Goal: Task Accomplishment & Management: Complete application form

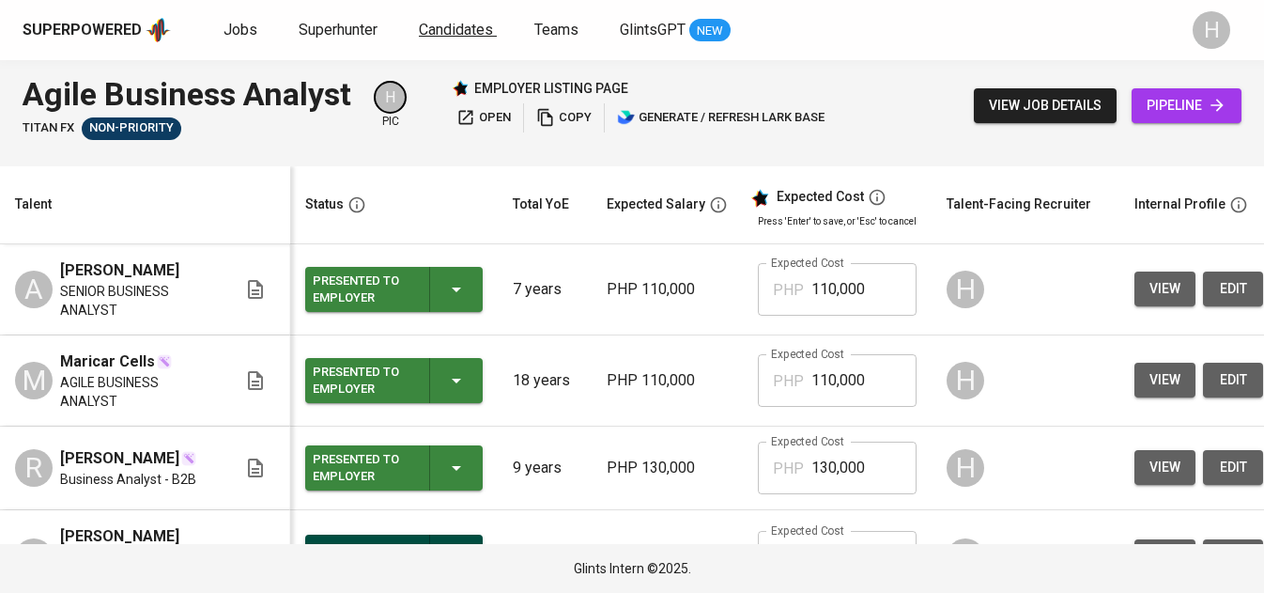
click at [442, 35] on span "Candidates" at bounding box center [456, 30] width 74 height 18
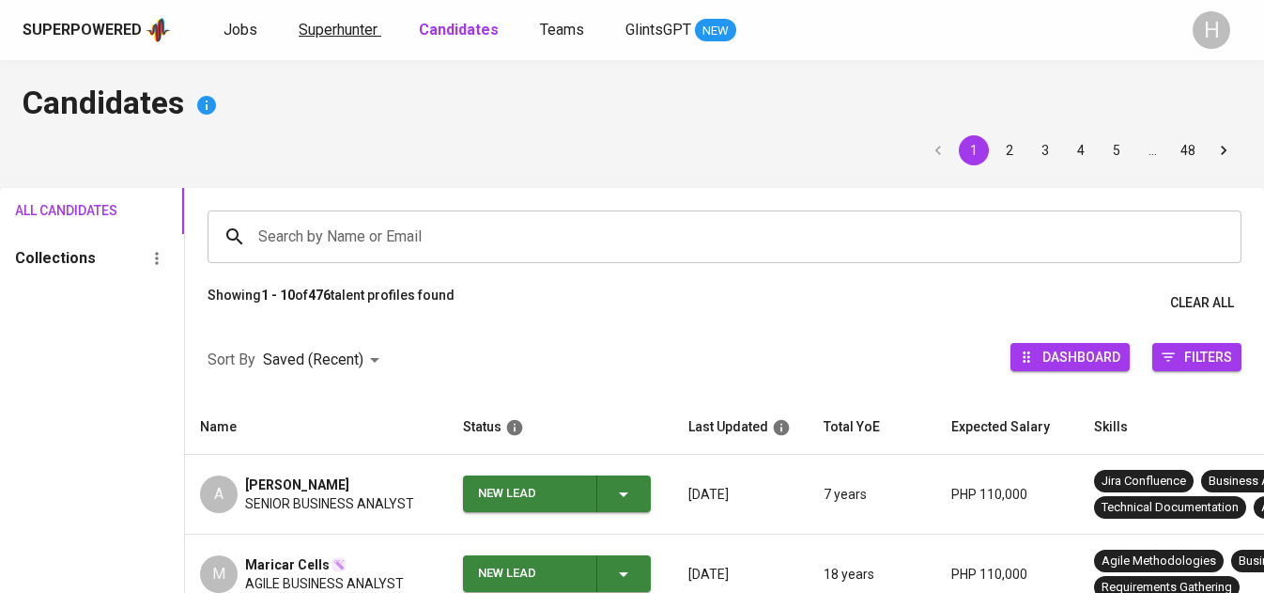
click at [326, 33] on span "Superhunter" at bounding box center [338, 30] width 79 height 18
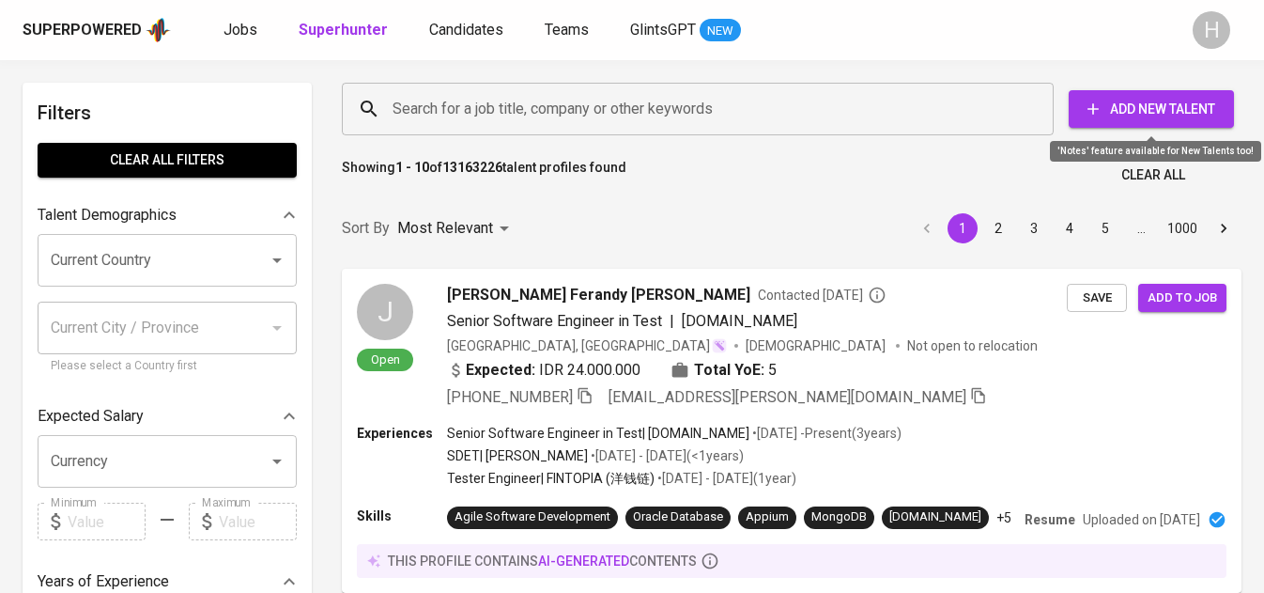
click at [1122, 116] on span "Add New Talent" at bounding box center [1151, 109] width 135 height 23
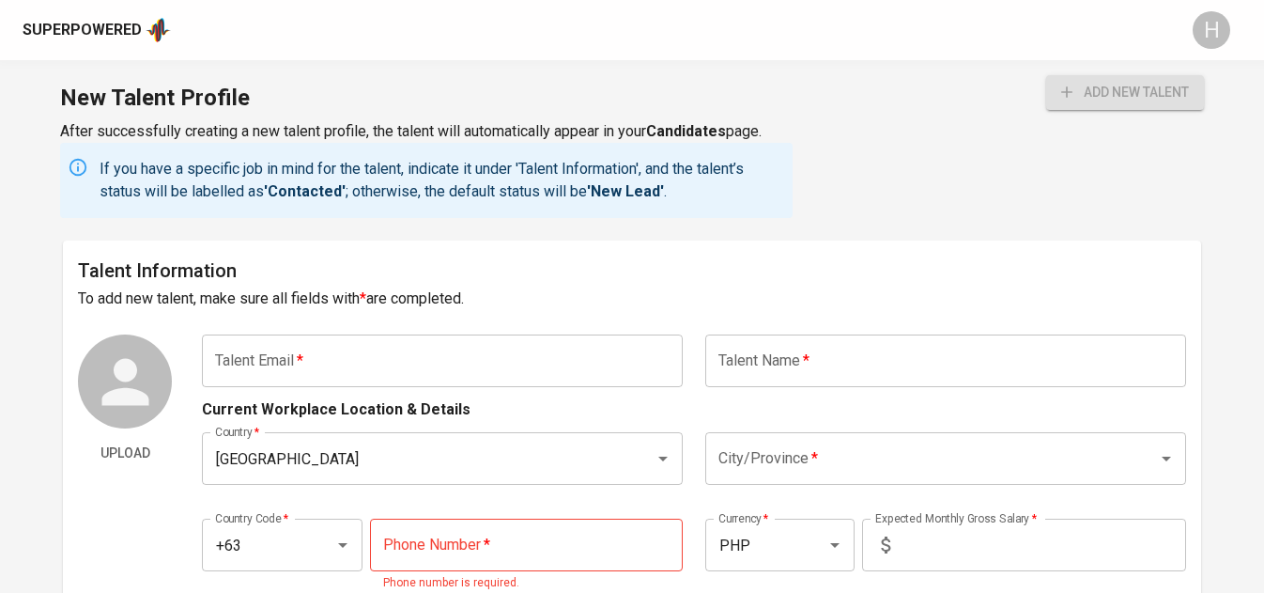
click at [396, 355] on input "text" at bounding box center [442, 360] width 481 height 53
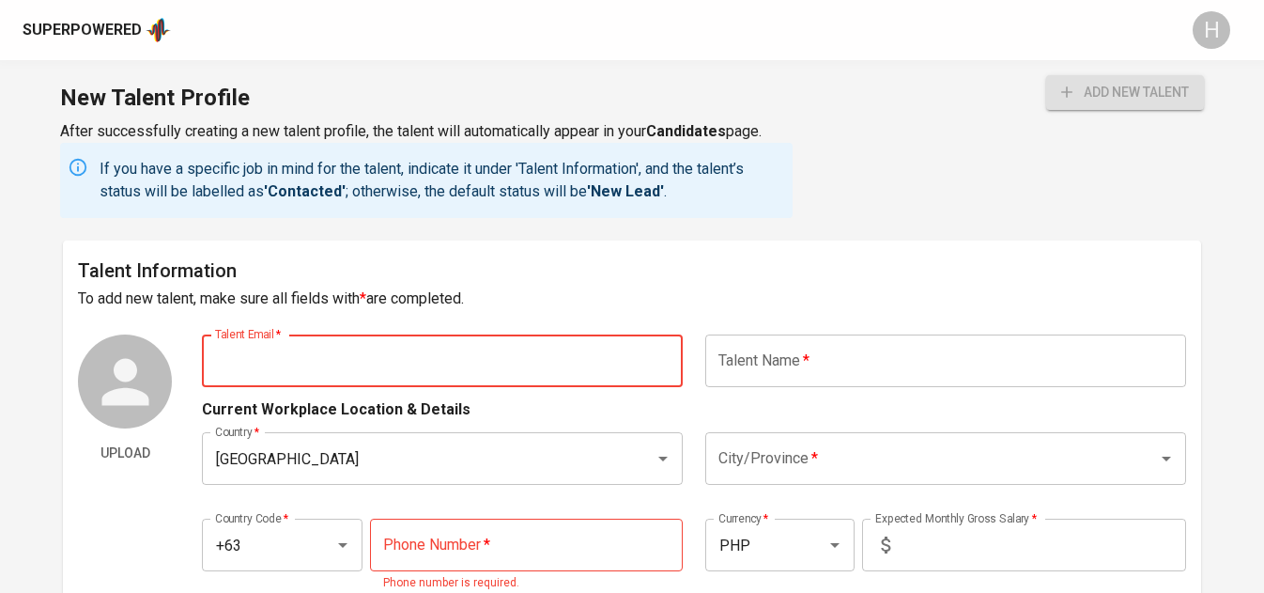
click at [450, 355] on input "text" at bounding box center [442, 360] width 481 height 53
paste input "vfrancesneele@gmail.com"
type input "vfrancesneele@gmail.com"
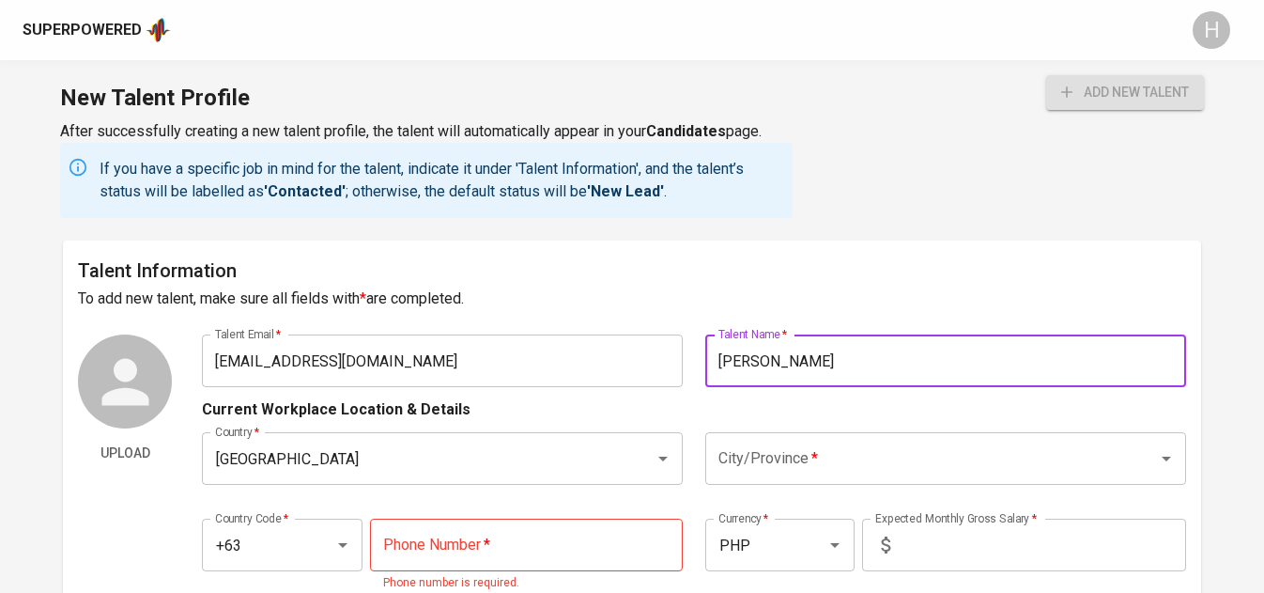
type input "[PERSON_NAME]"
click at [742, 455] on input "City/Province   *" at bounding box center [919, 458] width 411 height 36
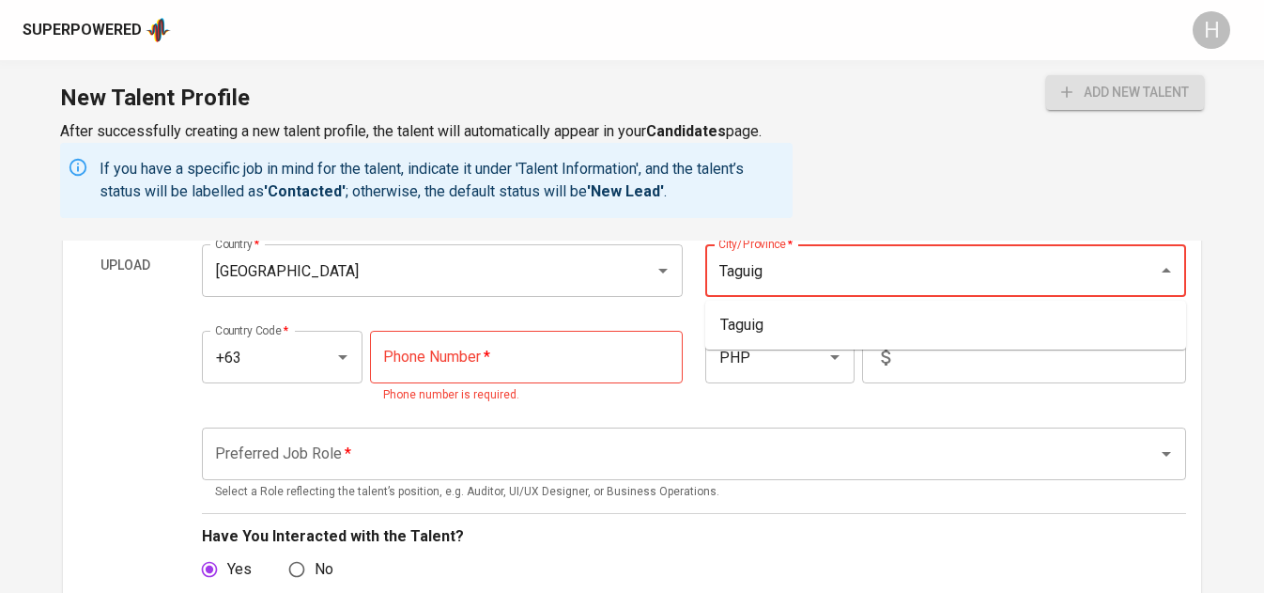
scroll to position [201, 0]
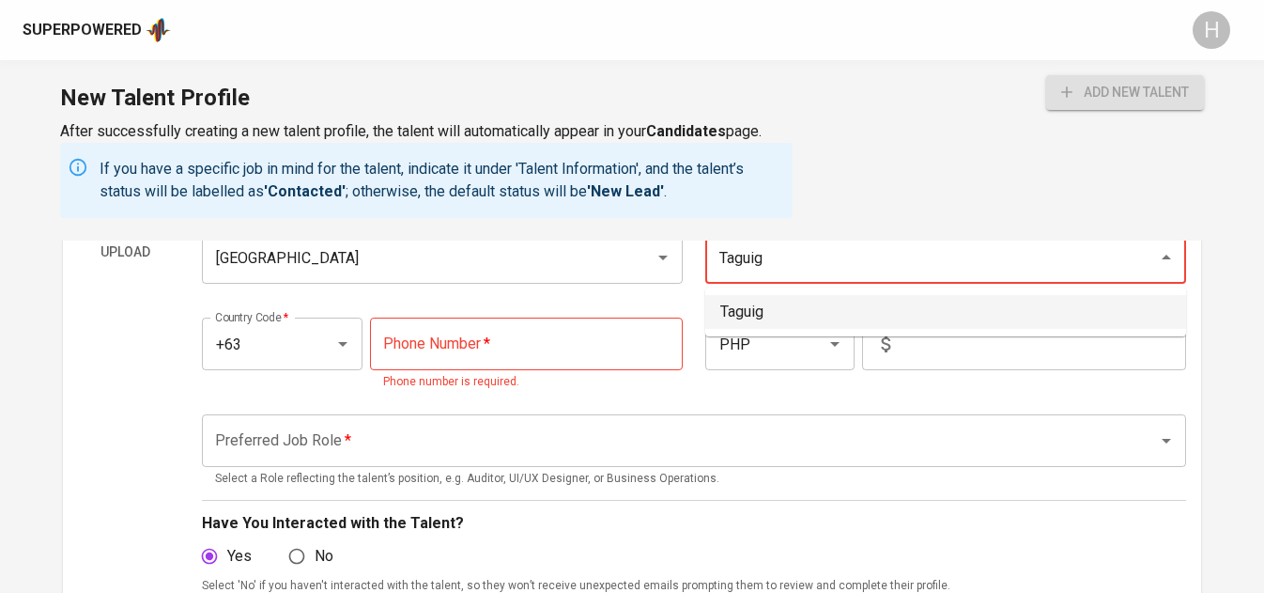
click at [751, 295] on li "Taguig" at bounding box center [945, 312] width 481 height 34
type input "Taguig"
click at [571, 350] on input "tel" at bounding box center [526, 343] width 313 height 53
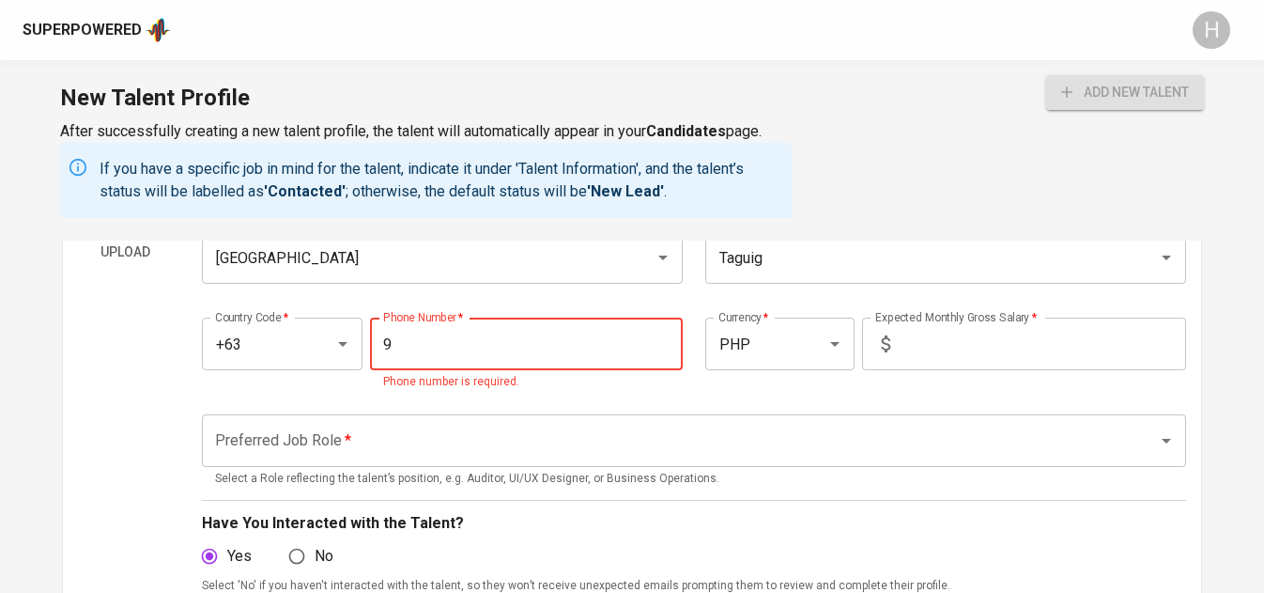
paste input "9760466796"
type input "99760466796"
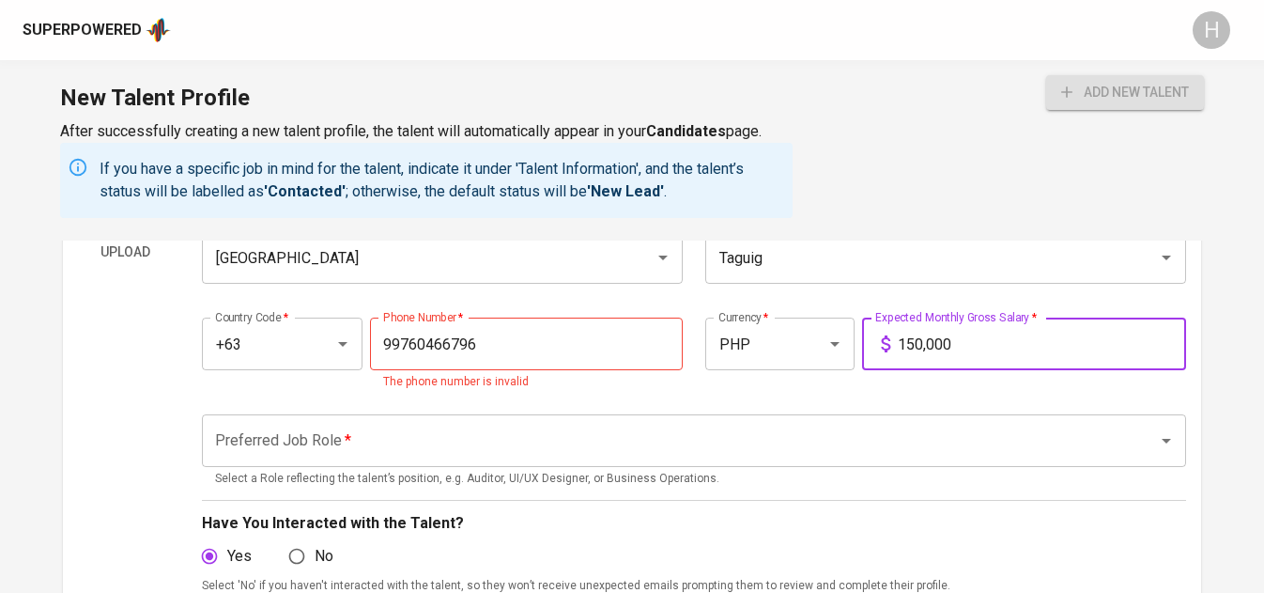
type input "150,000"
click at [392, 345] on input "99760466796" at bounding box center [526, 343] width 313 height 53
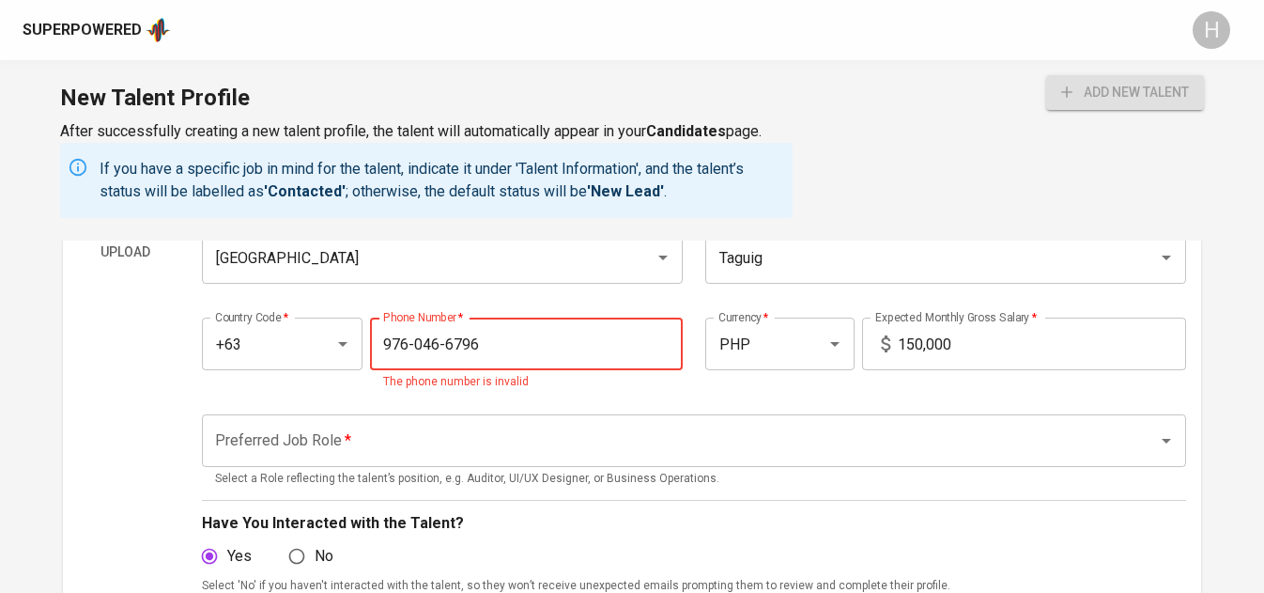
type input "976-046-6796"
click at [1046, 75] on button "add new talent" at bounding box center [1125, 92] width 158 height 35
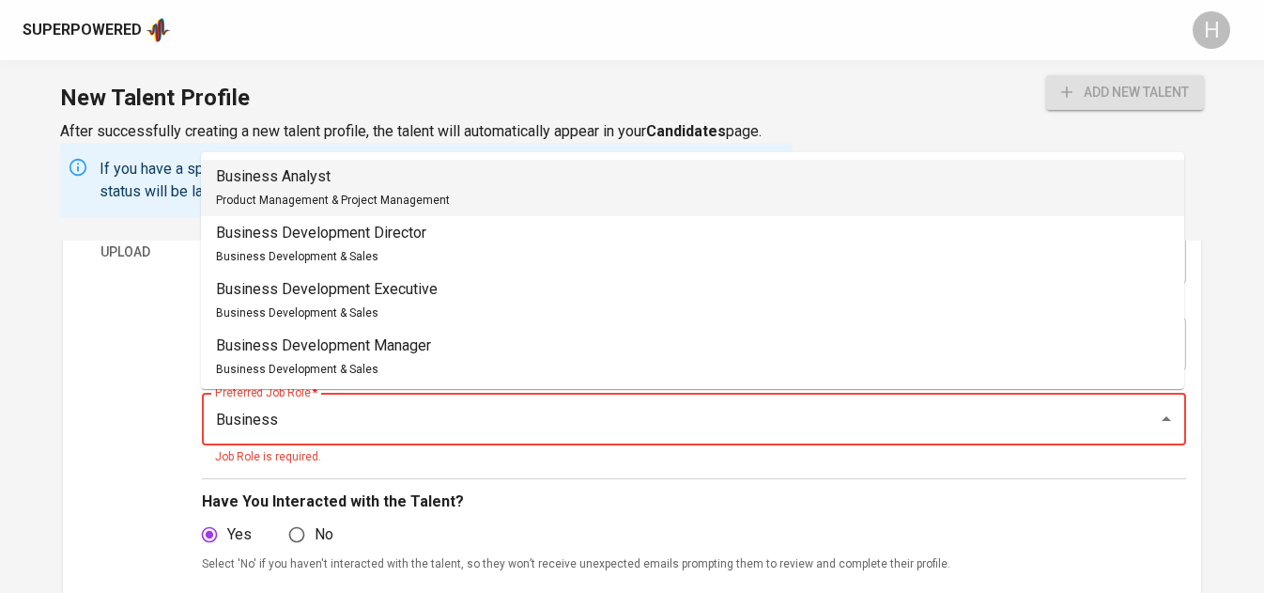
click at [339, 178] on p "Business Analyst" at bounding box center [333, 176] width 234 height 23
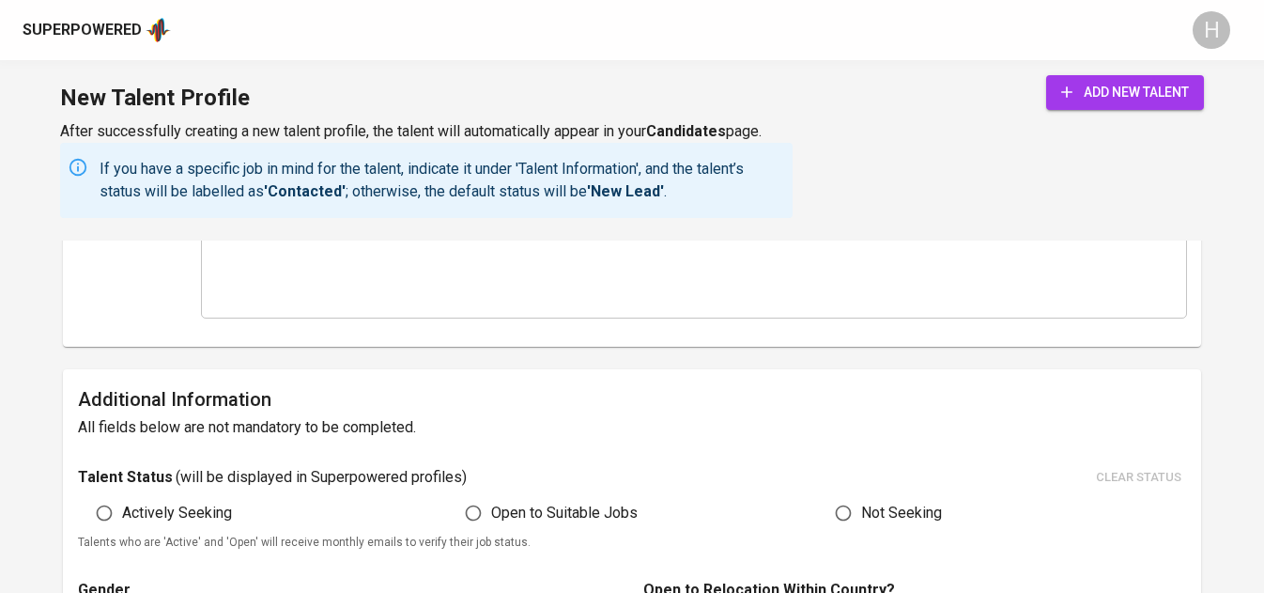
scroll to position [931, 0]
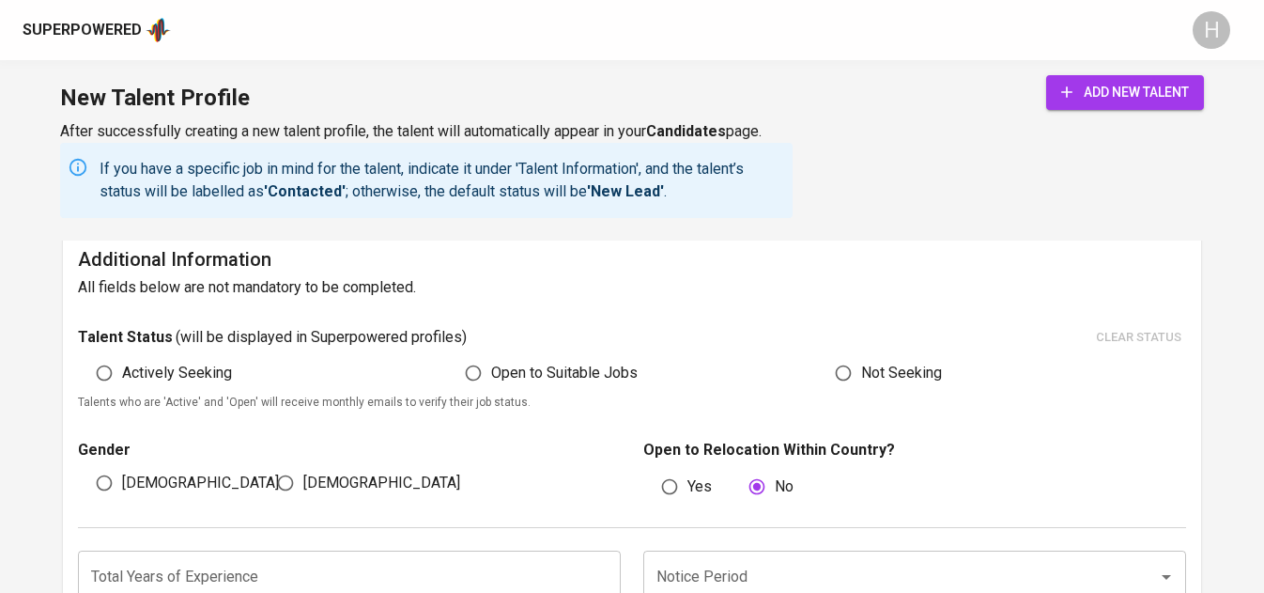
type input "Business Analyst"
click at [231, 365] on div "Actively Seeking" at bounding box center [262, 373] width 369 height 36
click at [190, 372] on span "Actively Seeking" at bounding box center [177, 373] width 110 height 23
click at [122, 372] on input "Actively Seeking" at bounding box center [104, 373] width 36 height 36
radio input "true"
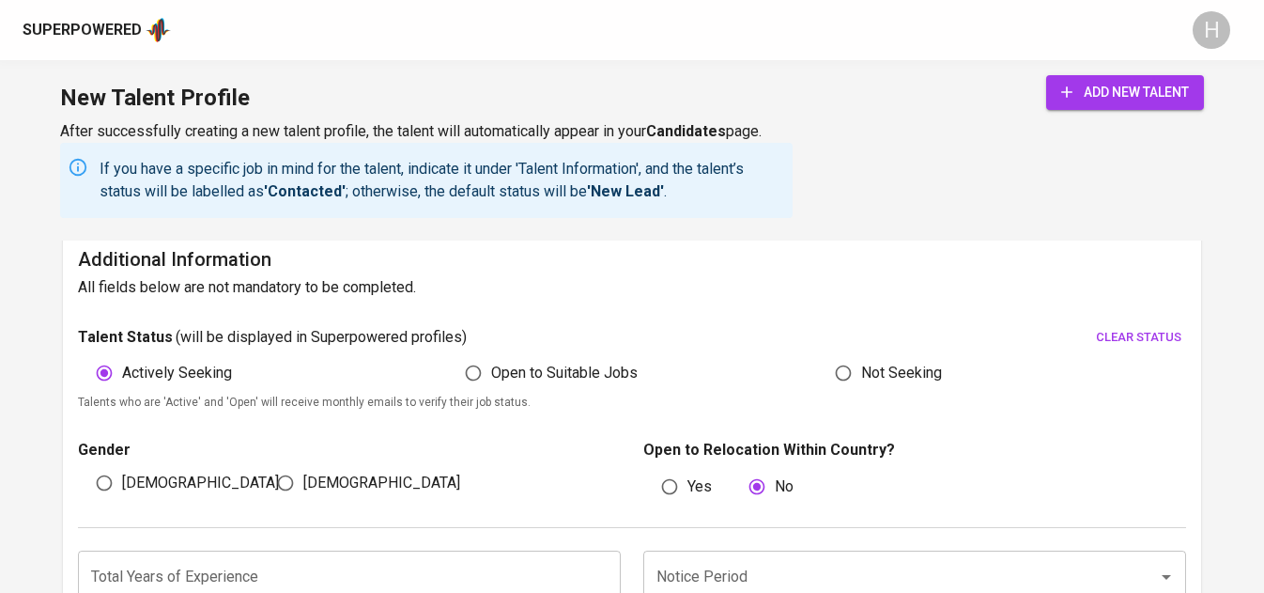
click at [299, 497] on input "Female" at bounding box center [286, 483] width 36 height 36
radio input "true"
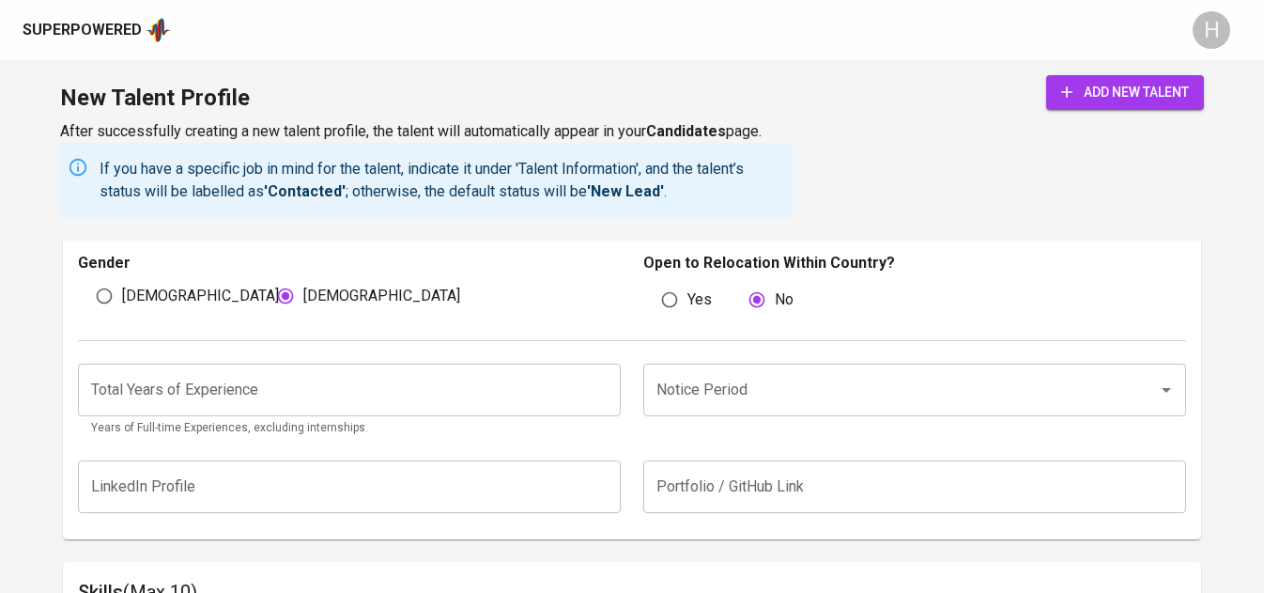
scroll to position [1119, 0]
click at [366, 402] on input "number" at bounding box center [349, 389] width 543 height 53
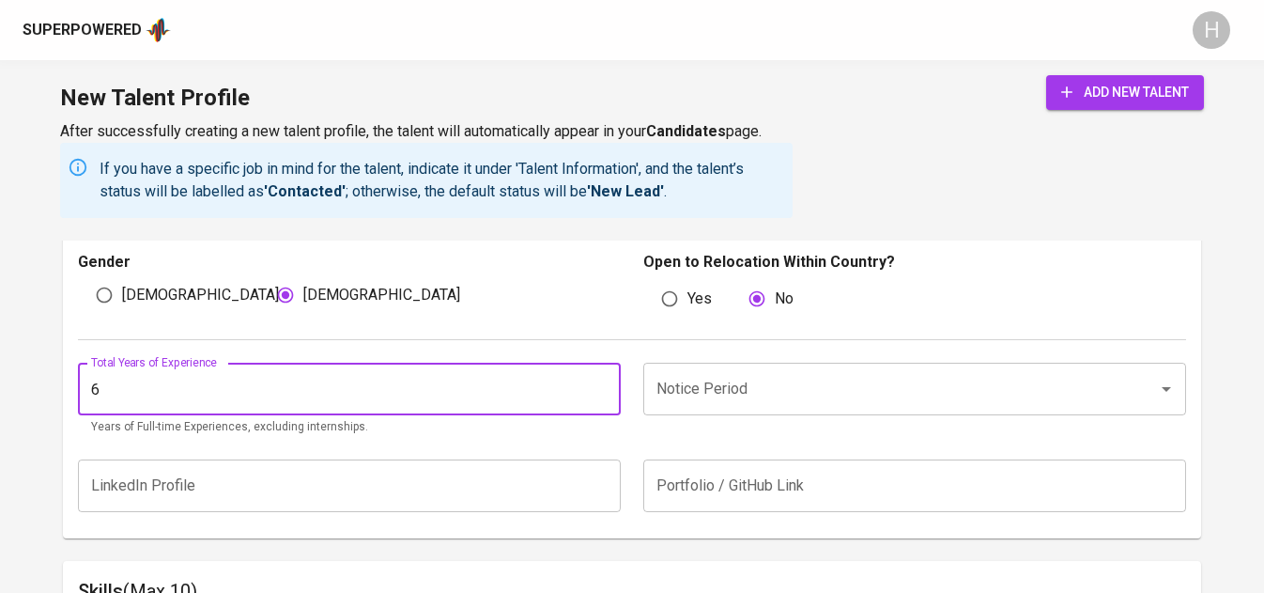
type input "6"
click at [776, 394] on input "Notice Period" at bounding box center [888, 389] width 473 height 36
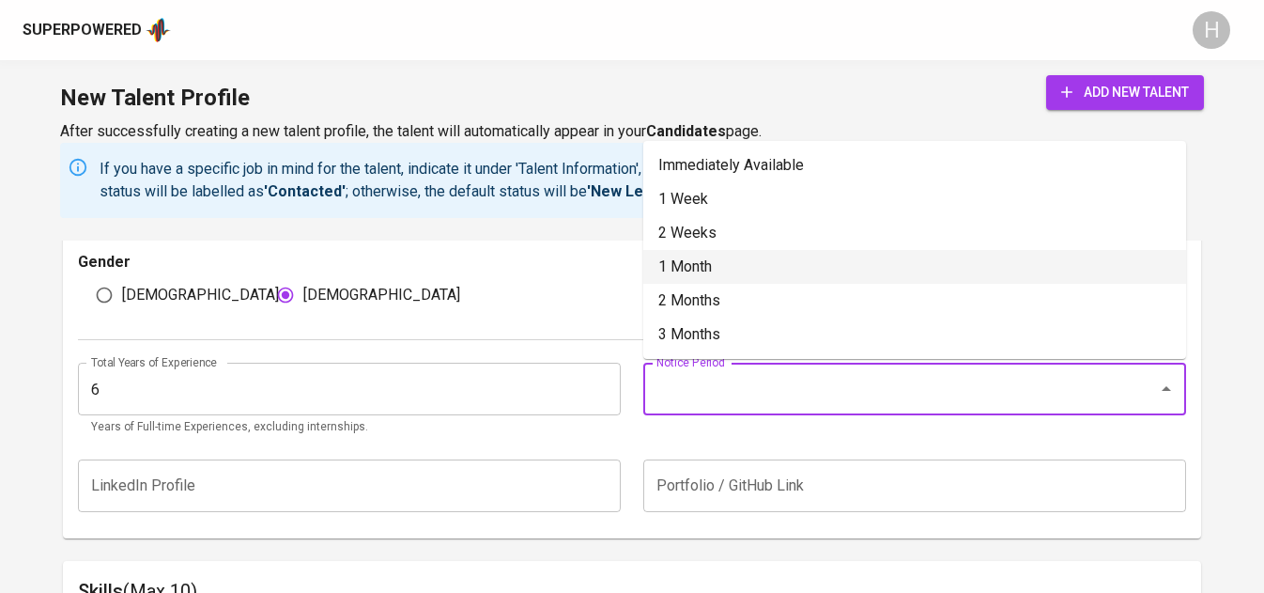
click at [725, 261] on li "1 Month" at bounding box center [914, 267] width 543 height 34
type input "1 Month"
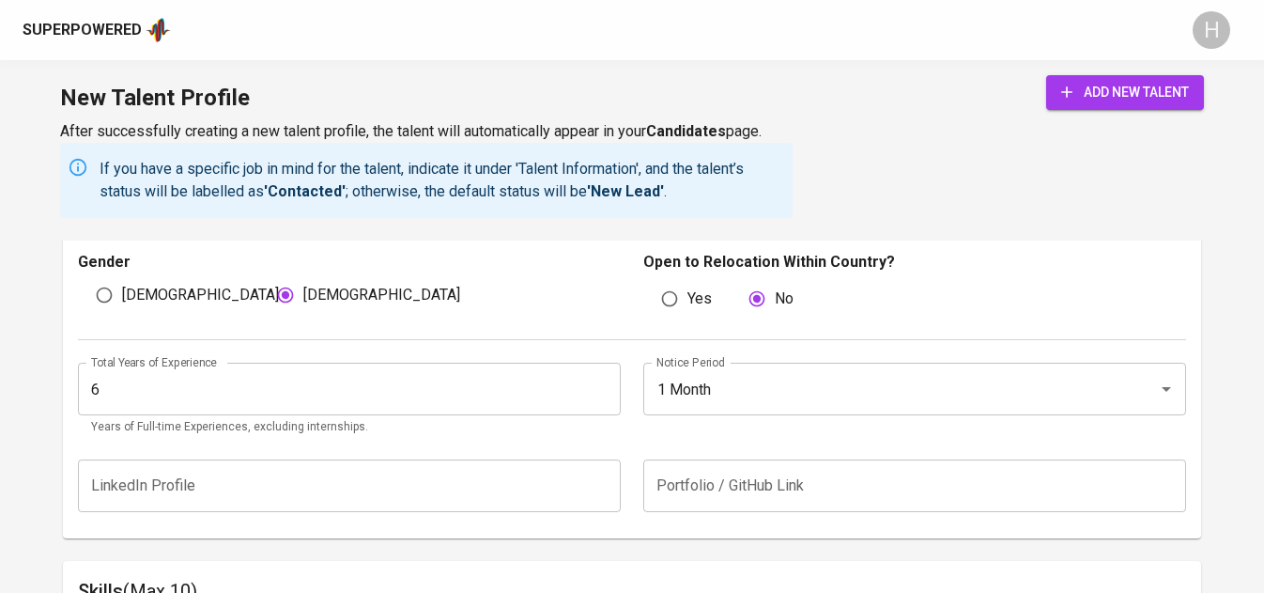
scroll to position [1342, 0]
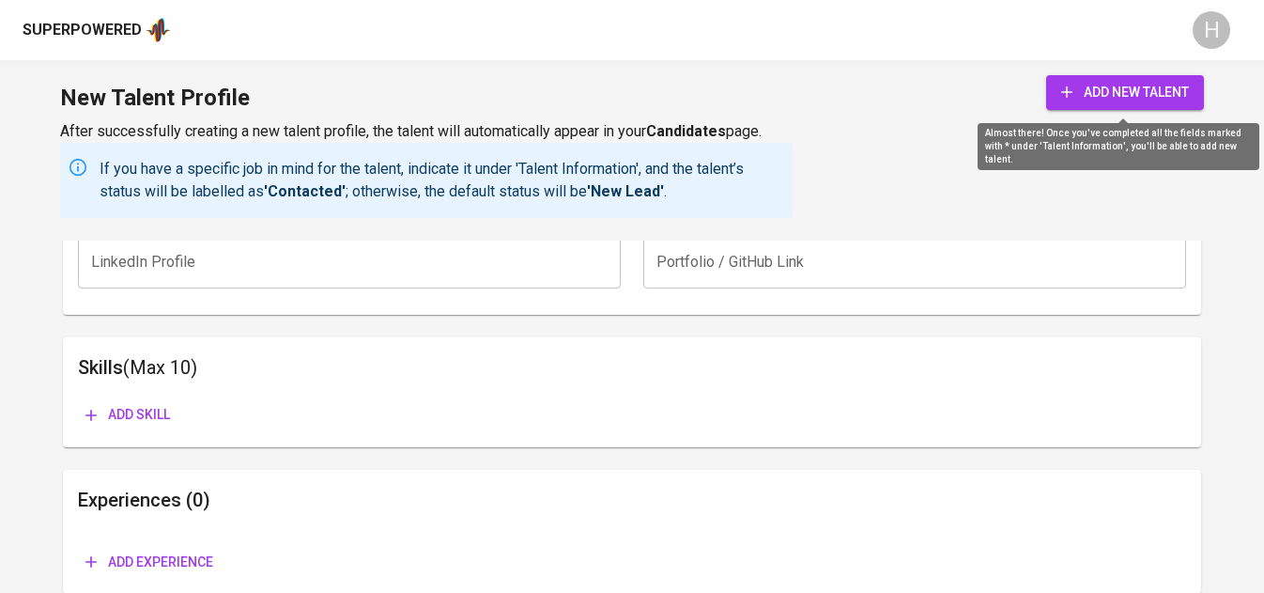
click at [1111, 91] on span "add new talent" at bounding box center [1125, 92] width 128 height 23
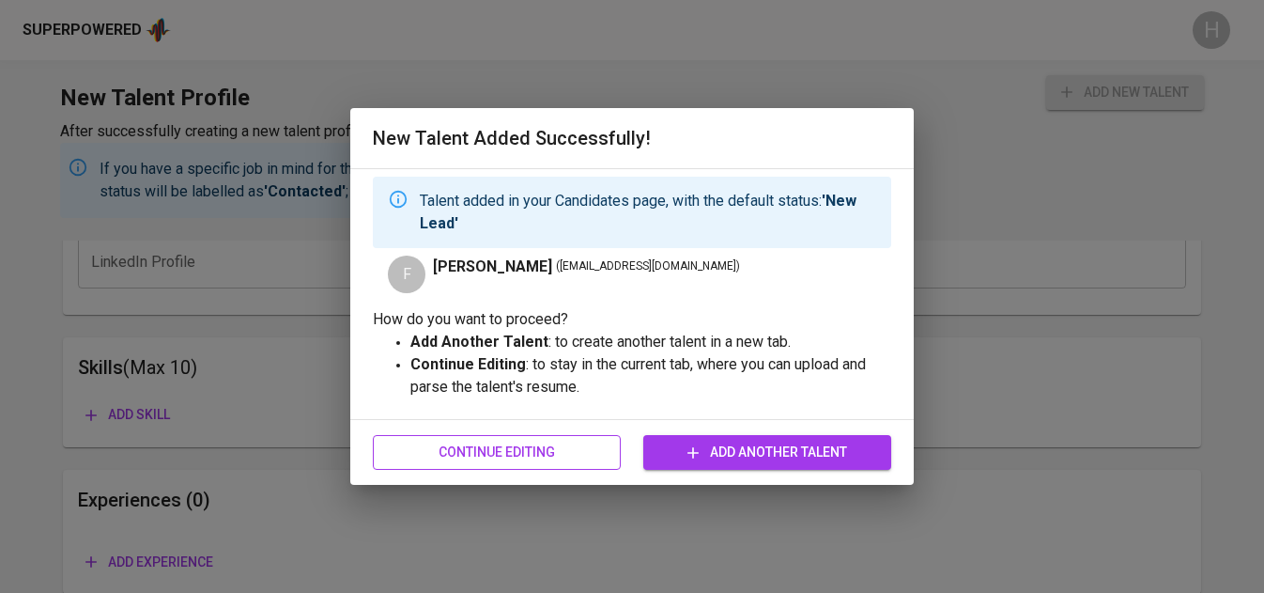
click at [516, 443] on span "Continue Editing" at bounding box center [497, 451] width 218 height 23
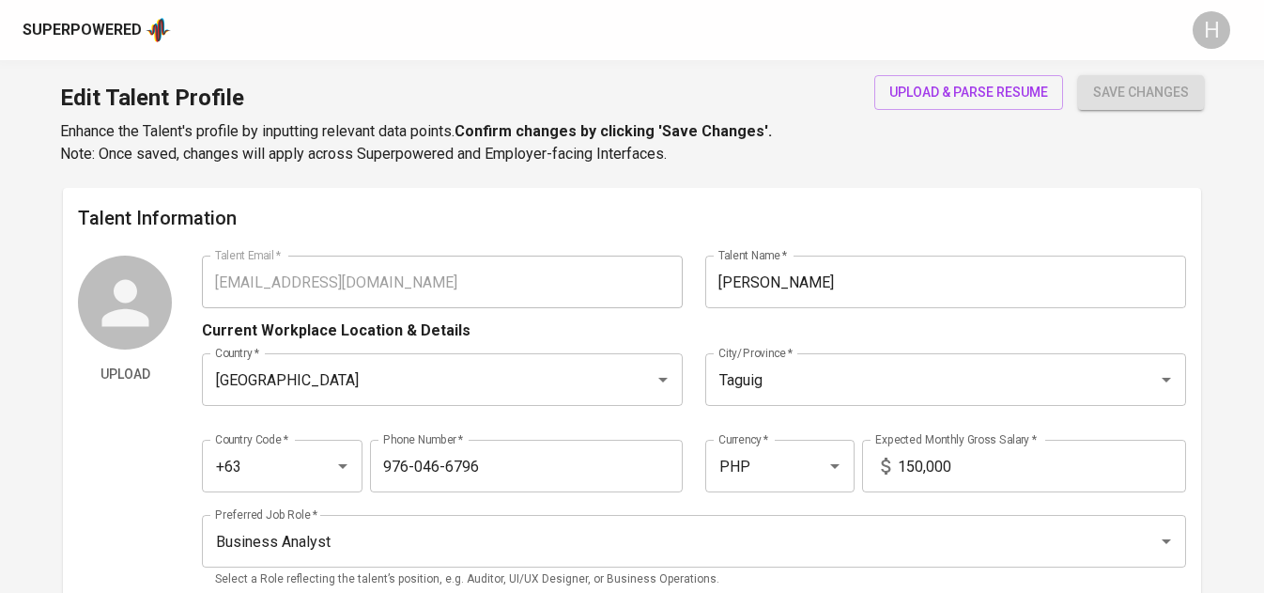
type input "vfrancesneele@gmail.com"
type input "[PERSON_NAME]"
type input "[GEOGRAPHIC_DATA]"
type input "Taguig"
type input "+63"
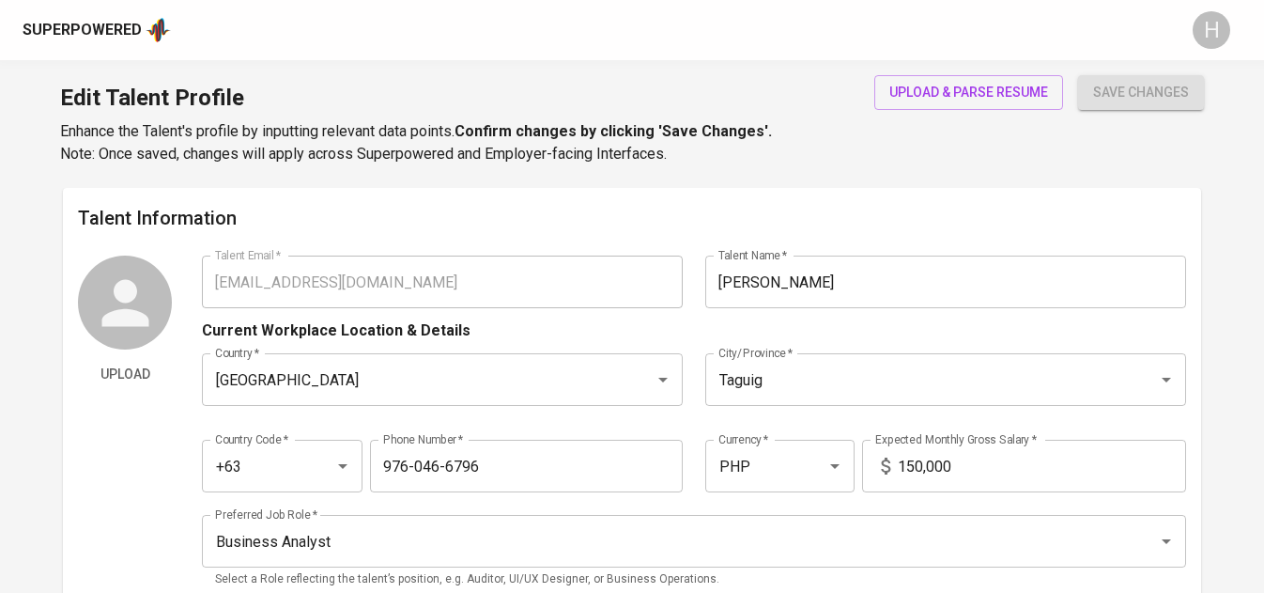
type input "976-046-6796"
type input "PHP"
type input "150,000"
type input "Business Analyst"
radio input "true"
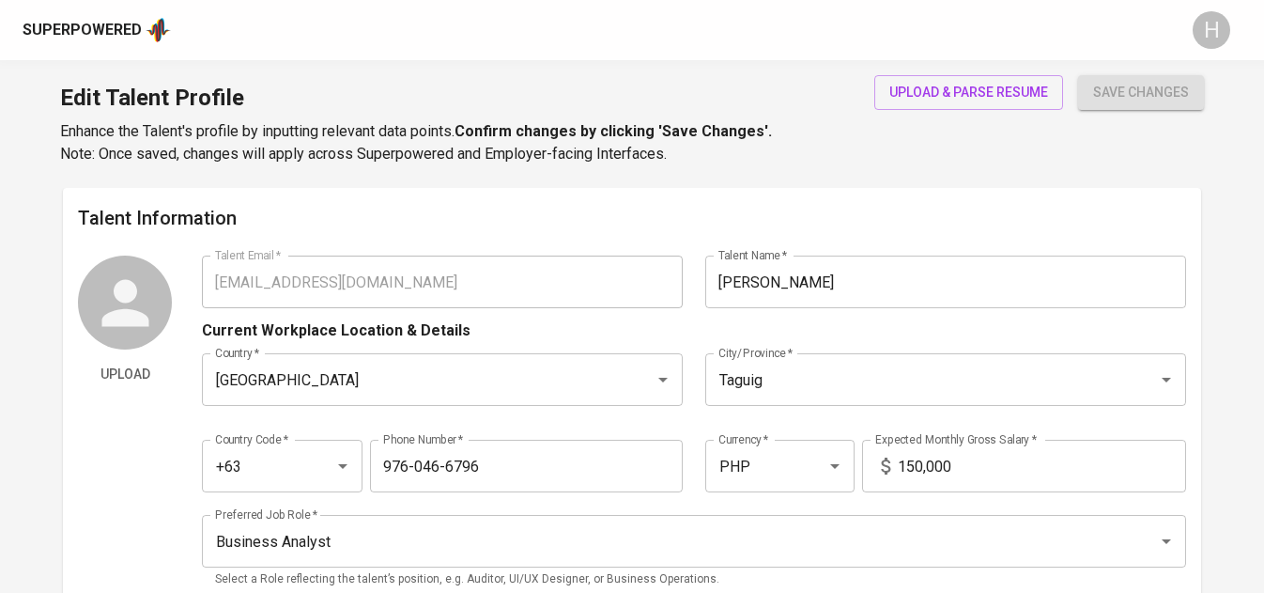
radio input "true"
type input "6"
type input "1 Month"
click at [946, 95] on span "upload & parse resume" at bounding box center [968, 92] width 159 height 23
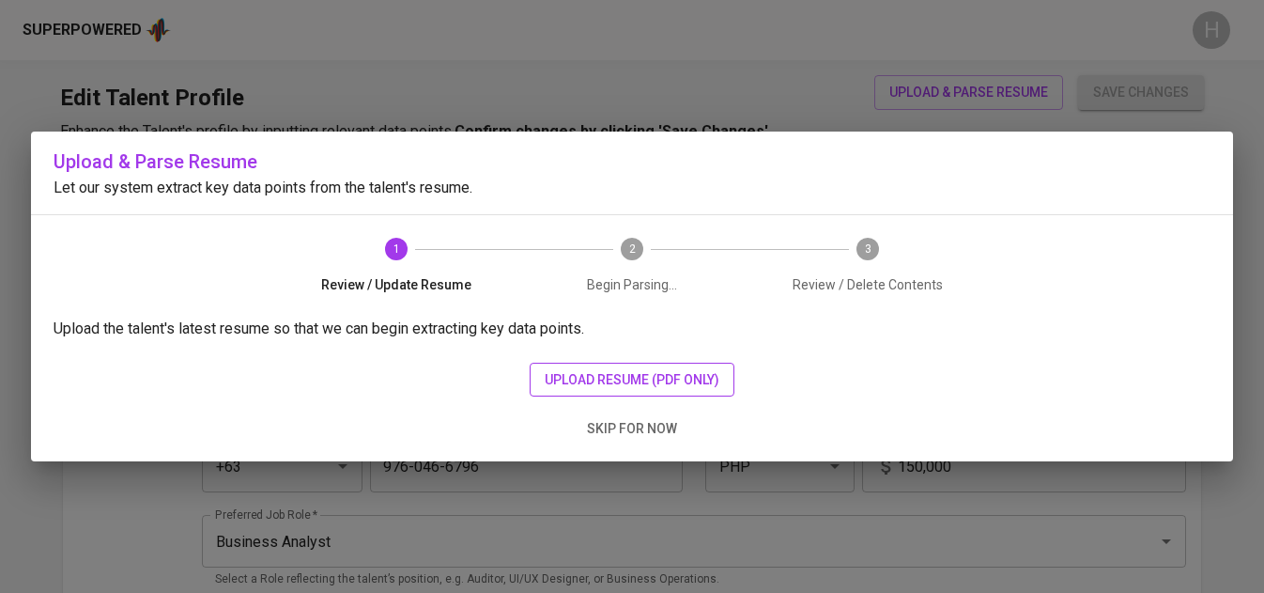
click at [650, 387] on span "upload resume (pdf only)" at bounding box center [632, 379] width 175 height 23
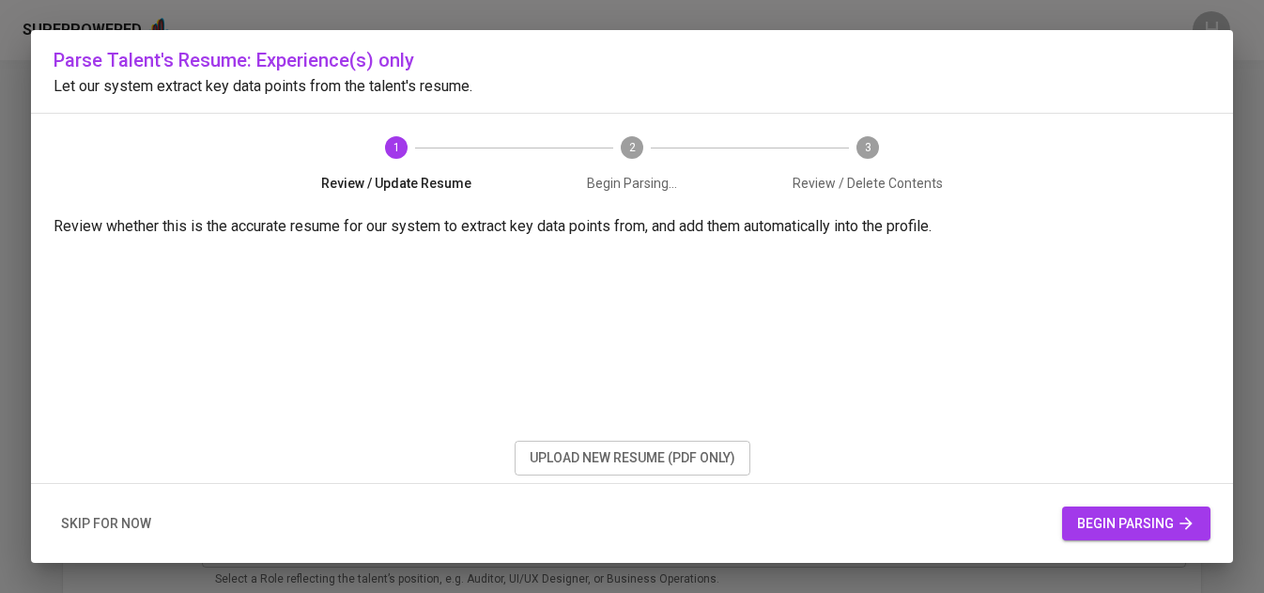
click at [586, 454] on span "upload new resume (pdf only)" at bounding box center [633, 457] width 206 height 23
click at [1120, 514] on span "begin parsing" at bounding box center [1136, 523] width 118 height 23
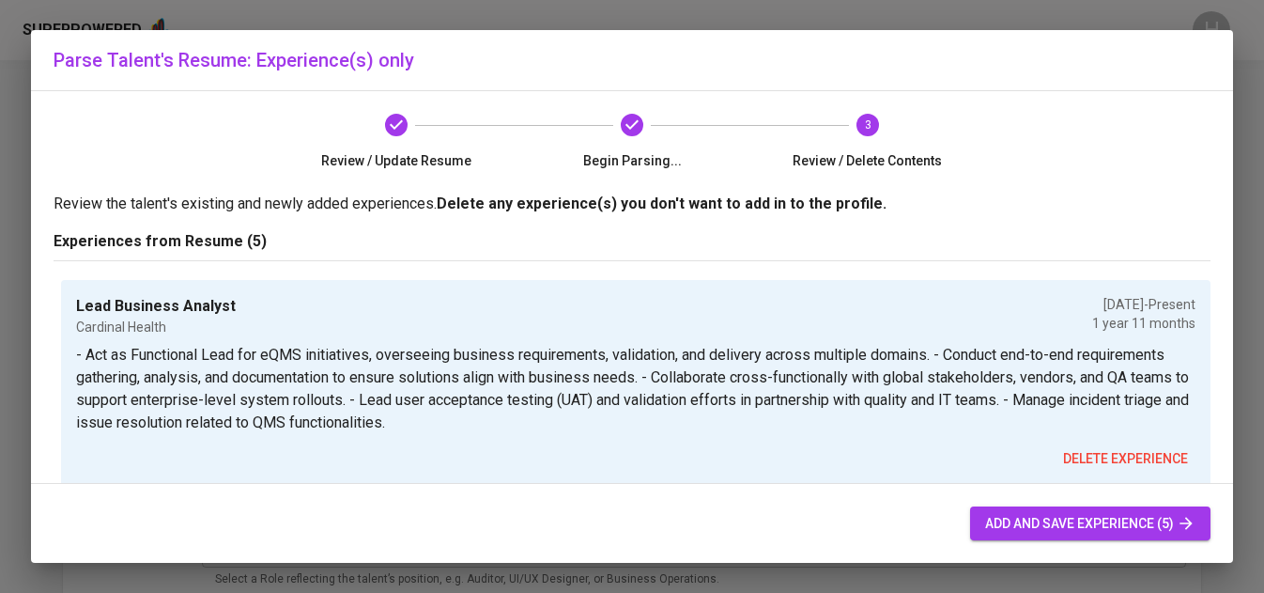
click at [1098, 515] on span "add and save experience (5)" at bounding box center [1090, 523] width 210 height 23
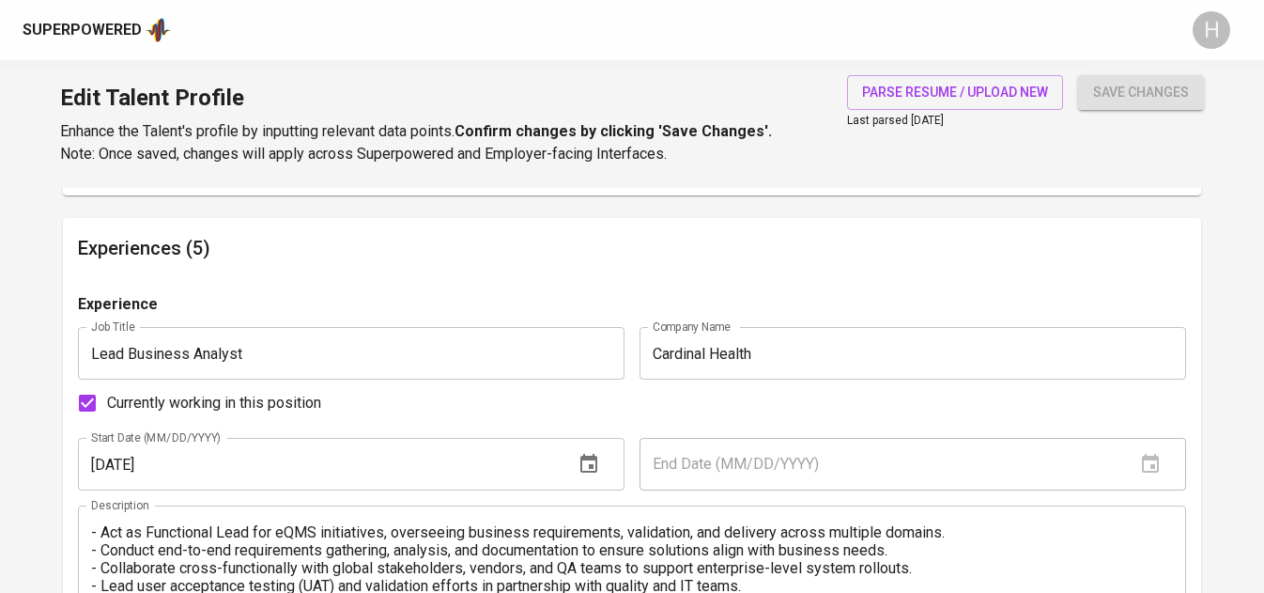
scroll to position [1020, 0]
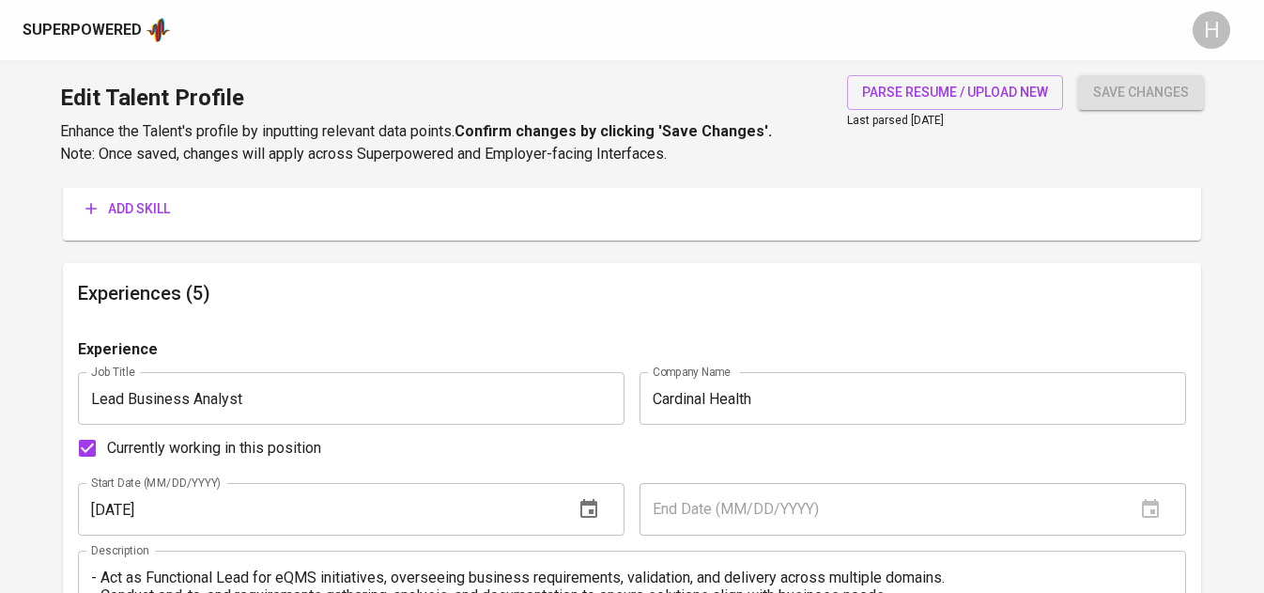
click at [164, 205] on span "Add skill" at bounding box center [127, 208] width 85 height 23
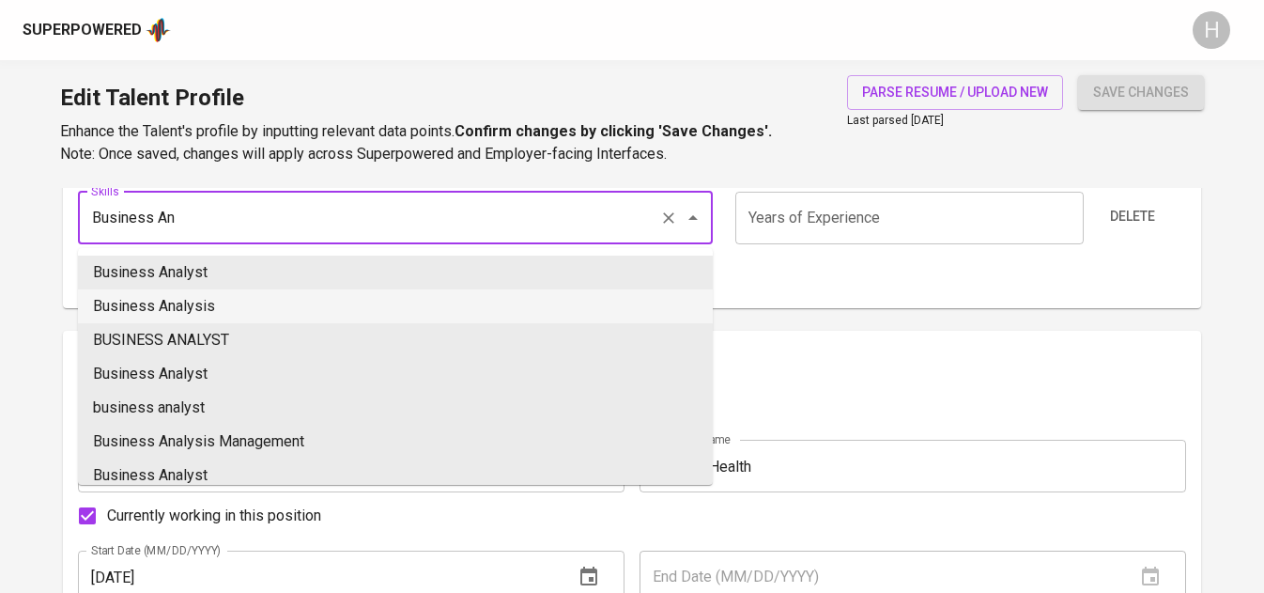
click at [211, 308] on li "Business Analysis" at bounding box center [395, 306] width 635 height 34
type input "Business Analysis"
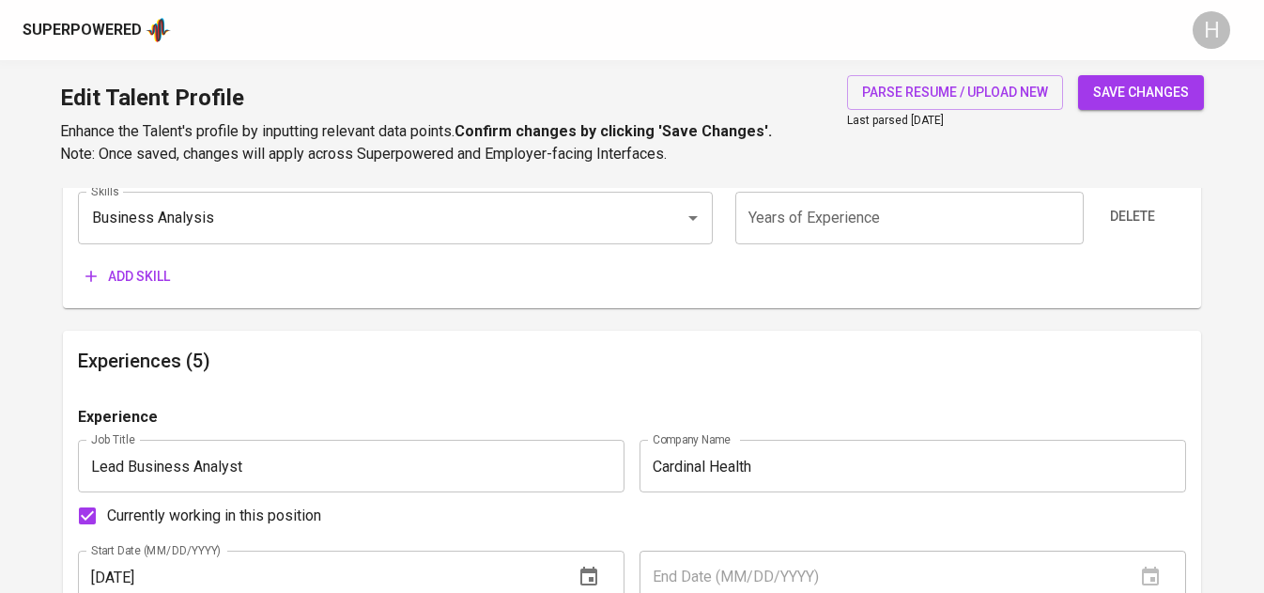
click at [140, 269] on span "Add skill" at bounding box center [127, 276] width 85 height 23
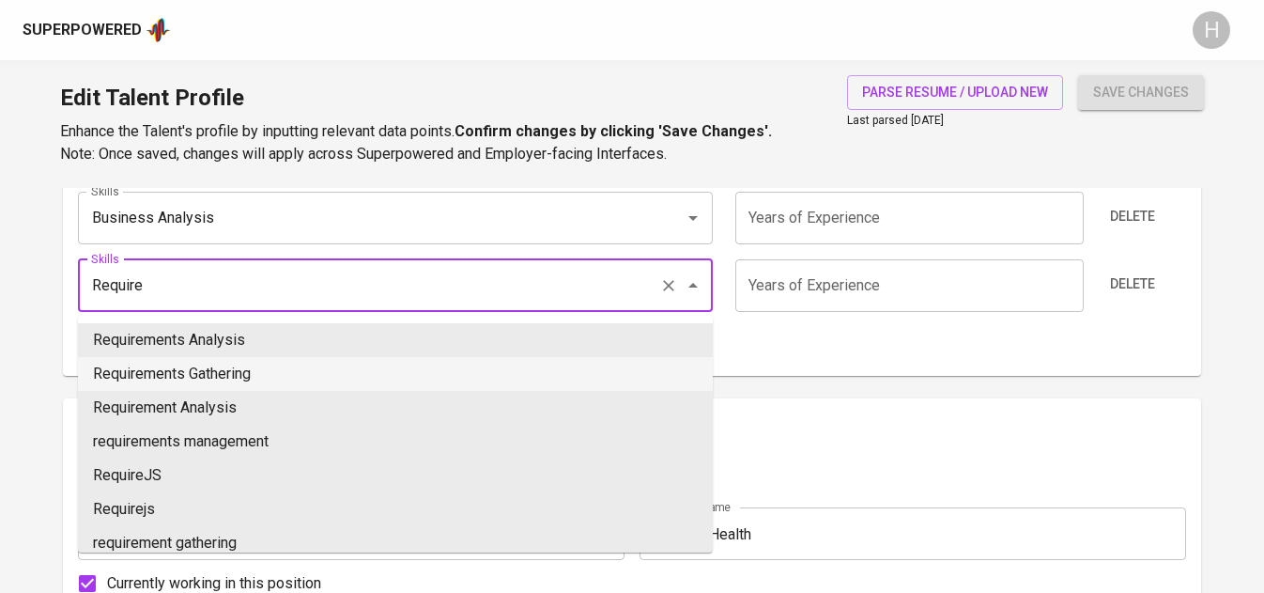
click at [174, 375] on li "Requirements Gathering" at bounding box center [395, 374] width 635 height 34
type input "Requirements Gathering"
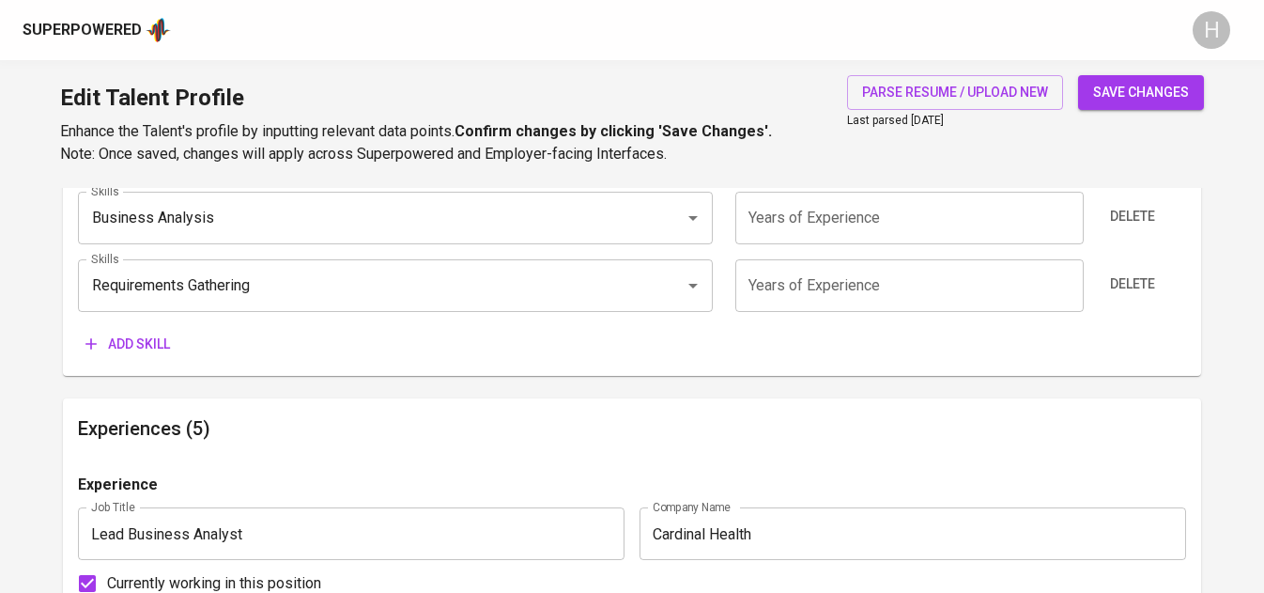
click at [128, 339] on span "Add skill" at bounding box center [127, 343] width 85 height 23
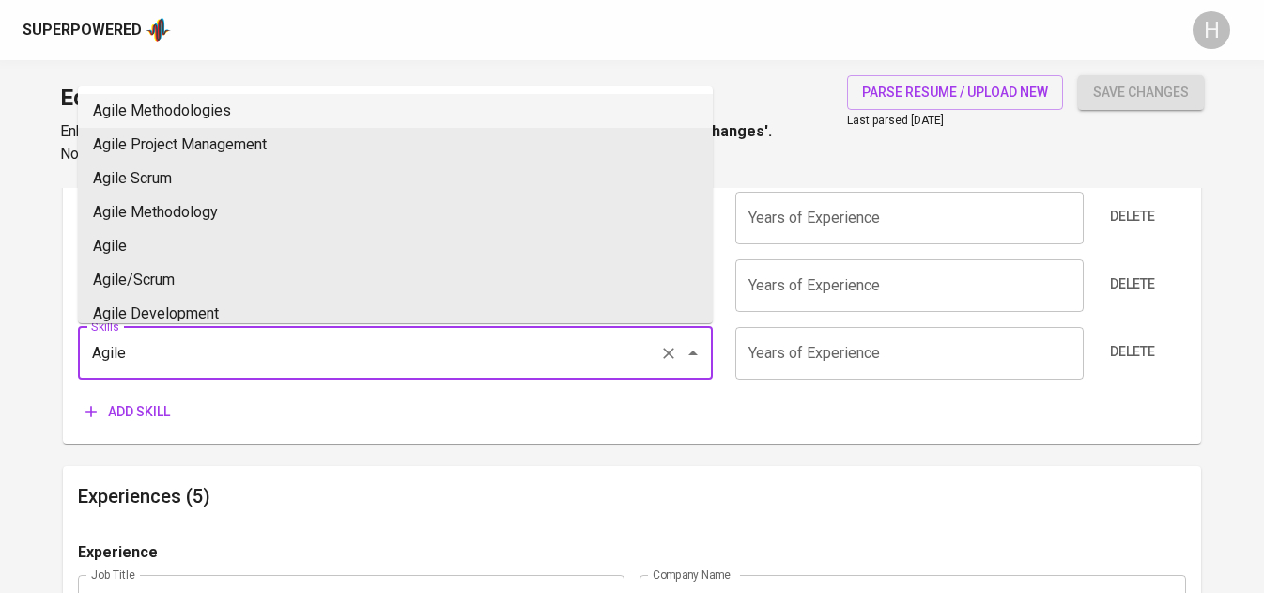
click at [193, 114] on li "Agile Methodologies" at bounding box center [395, 111] width 635 height 34
type input "Agile Methodologies"
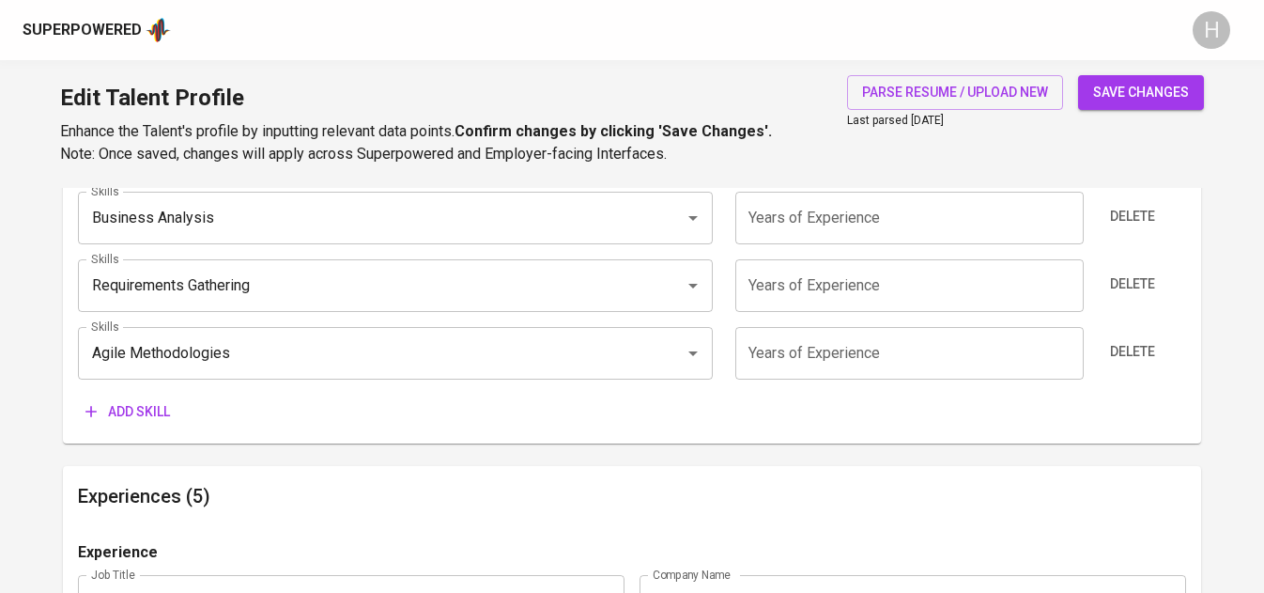
click at [140, 416] on span "Add skill" at bounding box center [127, 411] width 85 height 23
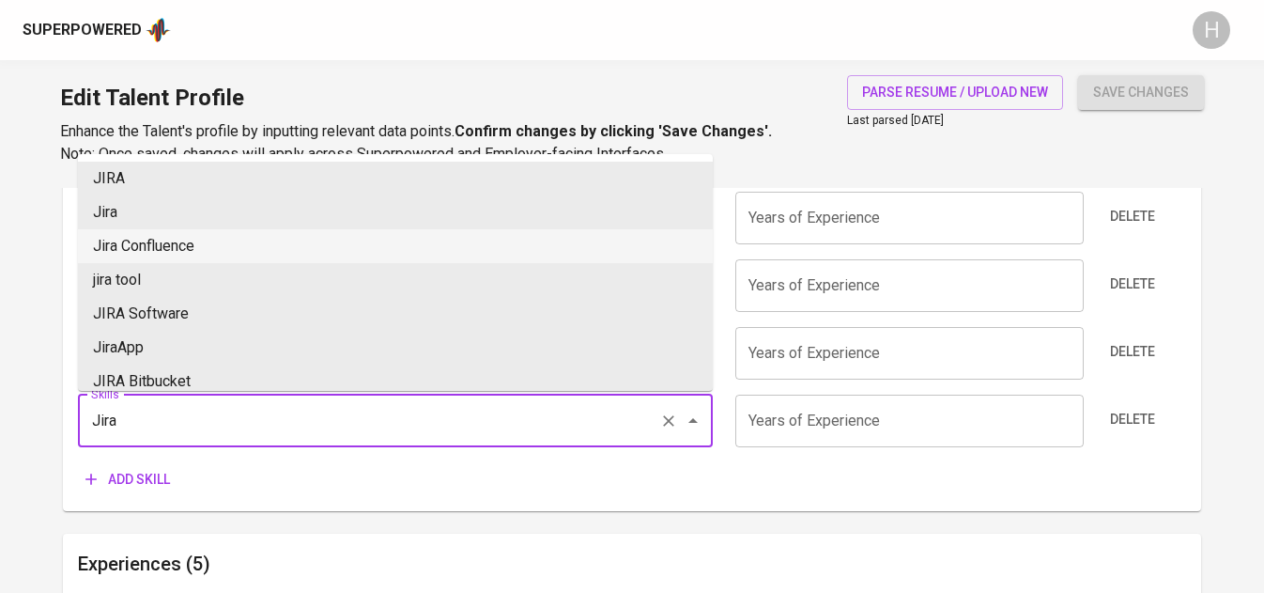
click at [191, 254] on li "Jira Confluence" at bounding box center [395, 246] width 635 height 34
type input "Jira Confluence"
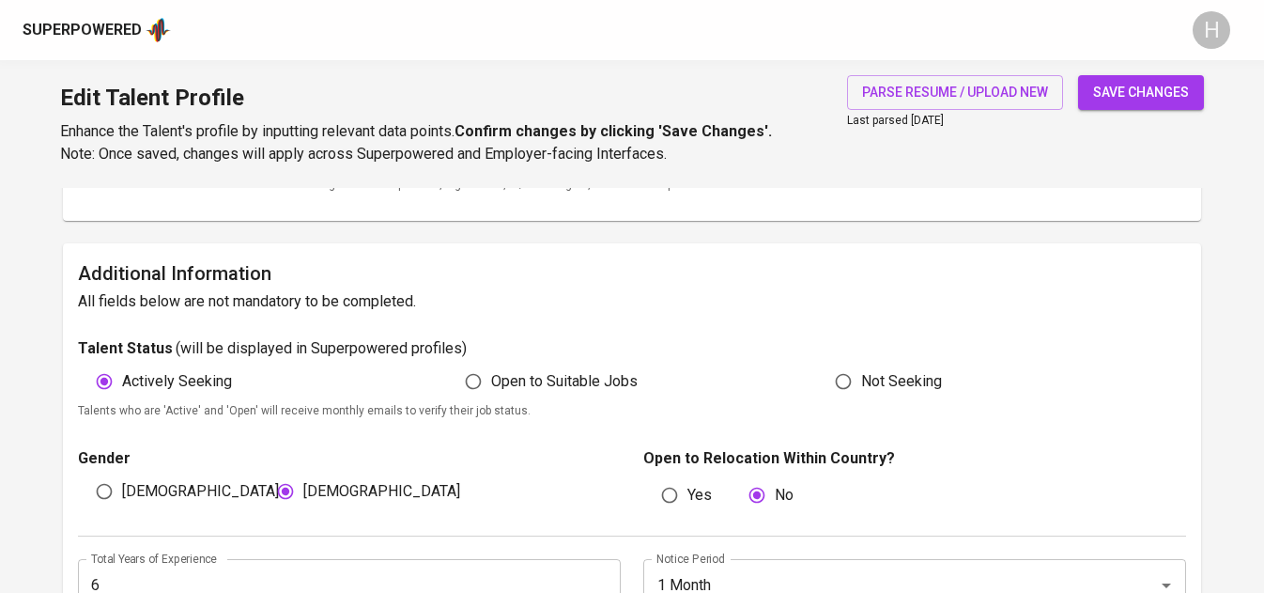
scroll to position [0, 0]
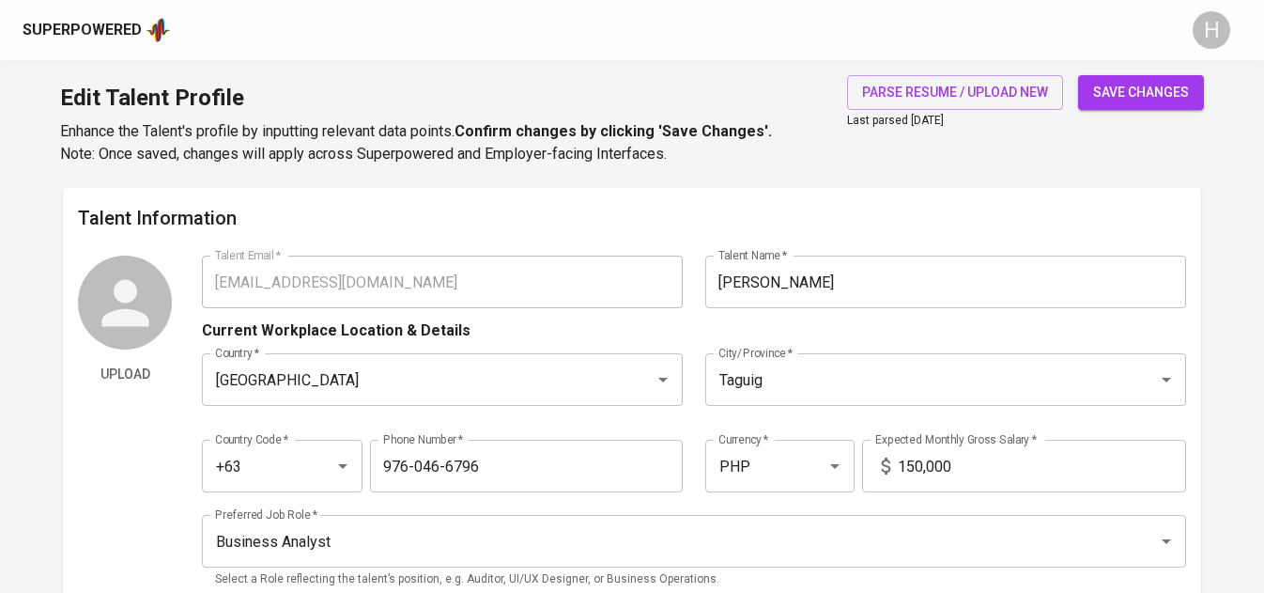
click at [1153, 81] on span "save changes" at bounding box center [1141, 92] width 96 height 23
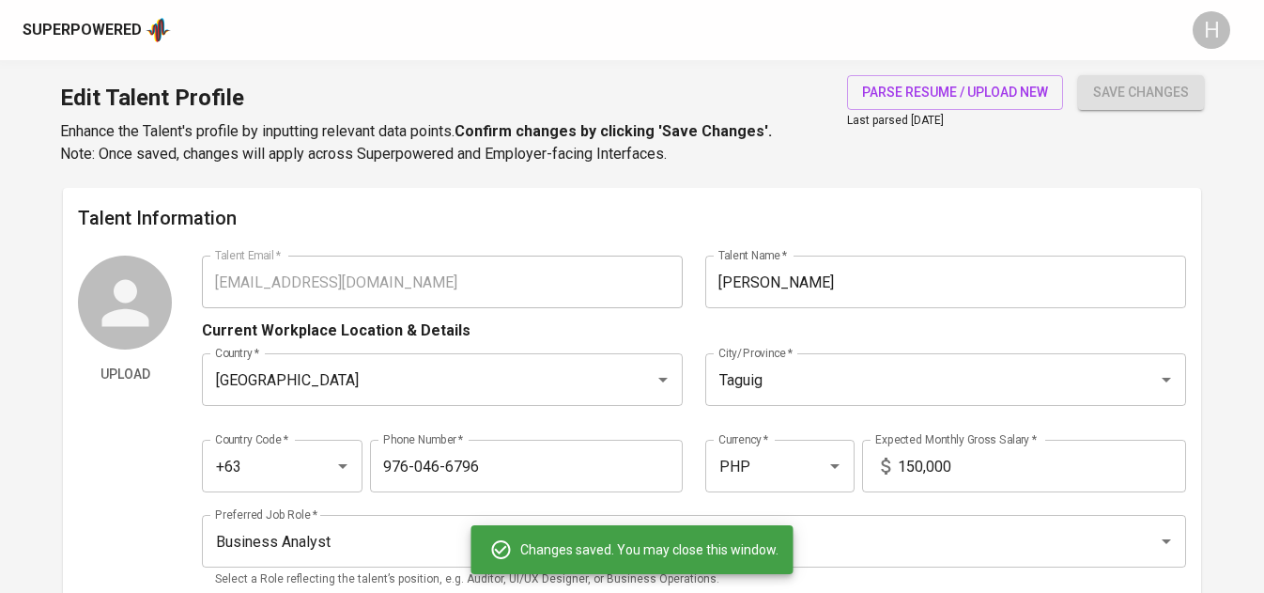
type input "Jira Confluence"
type input "Agile Methodologies"
type input "Requirements Gathering"
type input "Business Analysis"
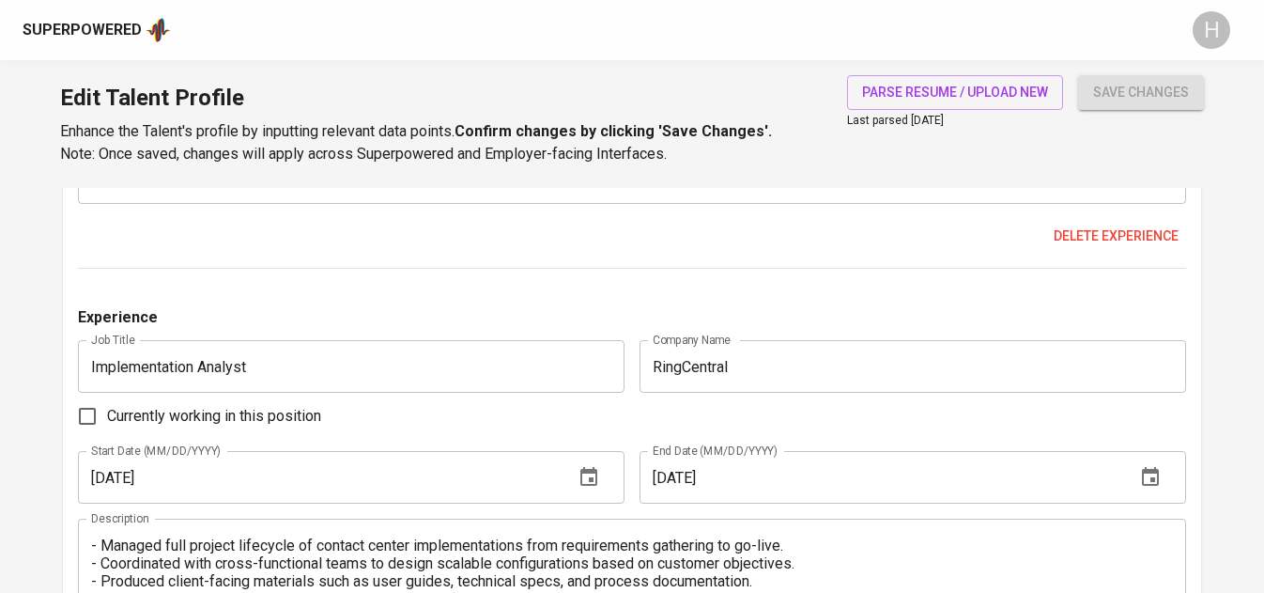
scroll to position [3445, 0]
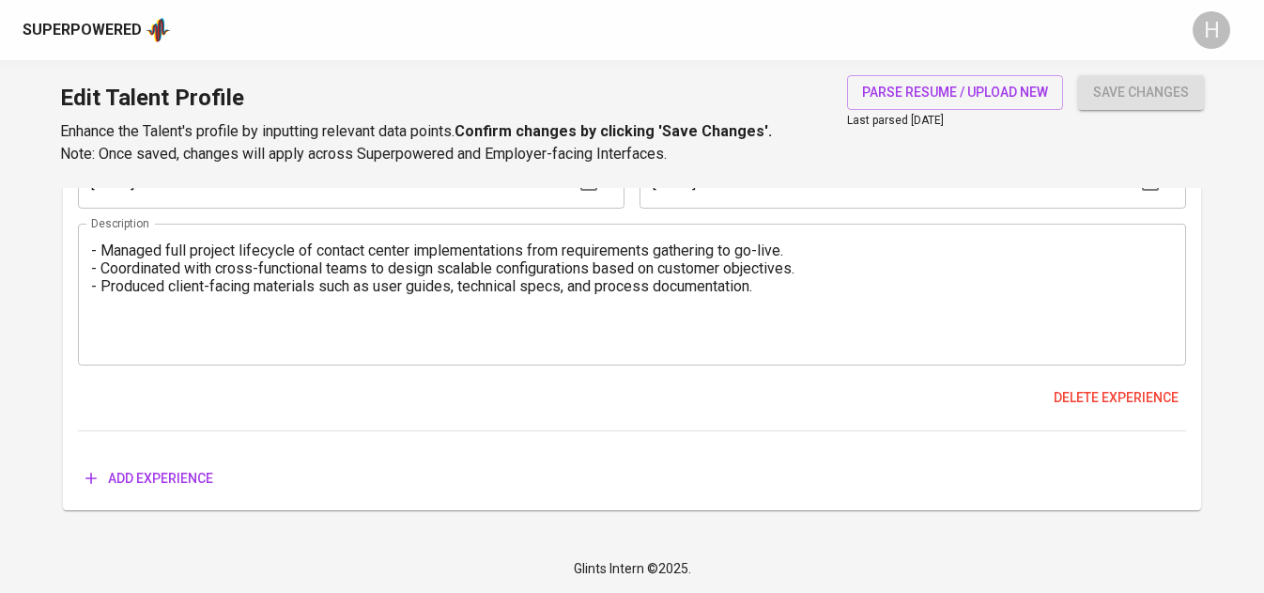
click at [105, 17] on div "Superpowered" at bounding box center [97, 30] width 148 height 28
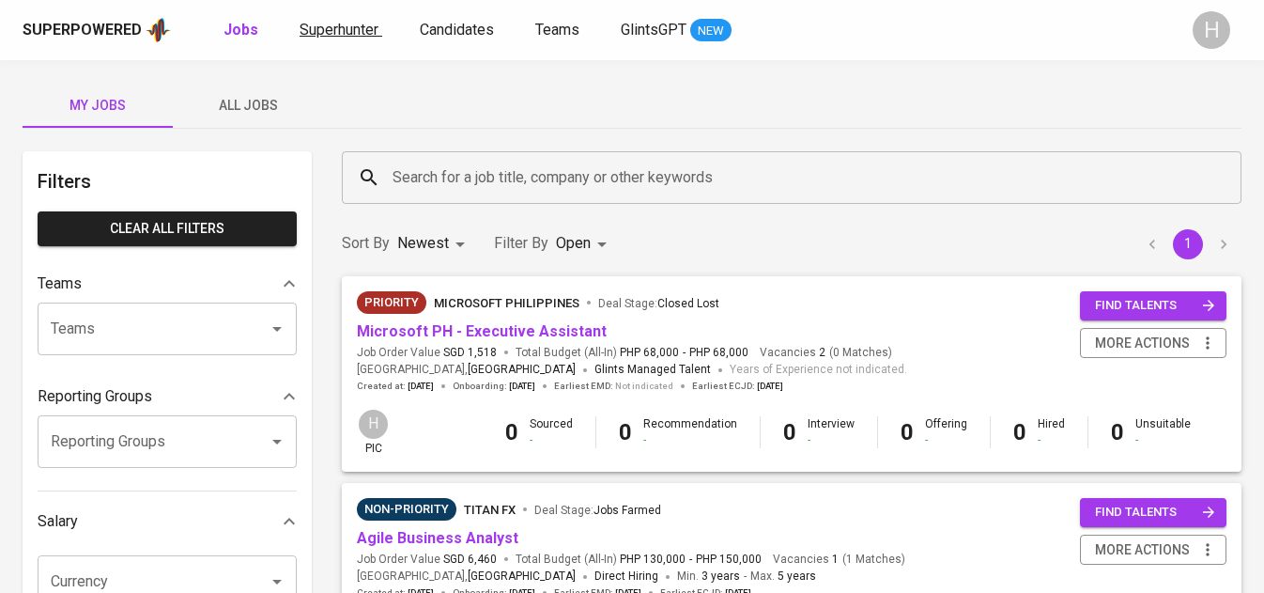
click at [347, 33] on span "Superhunter" at bounding box center [339, 30] width 79 height 18
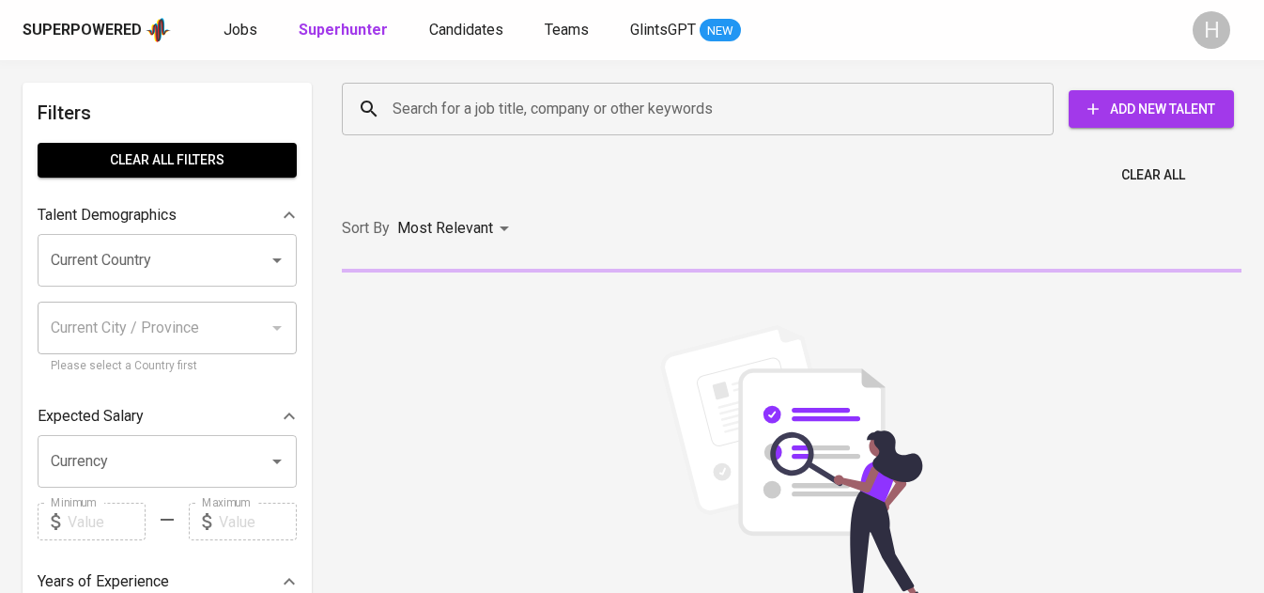
click at [527, 114] on input "Search for a job title, company or other keywords" at bounding box center [702, 109] width 629 height 36
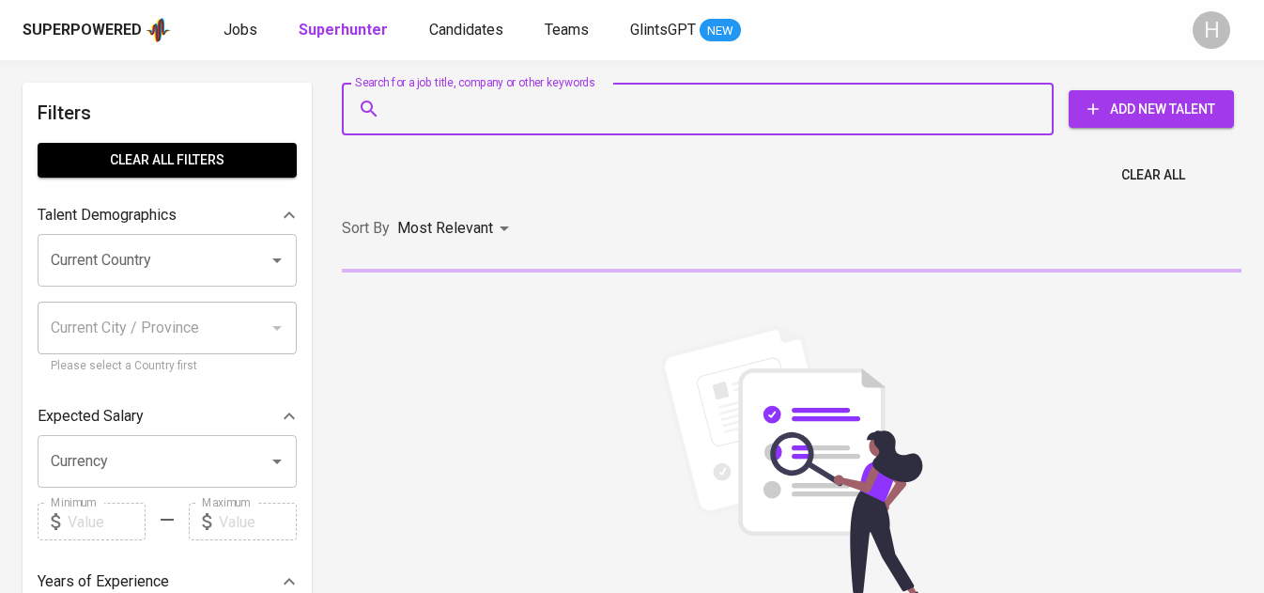
paste input "vfrancesneele@gmail.com"
type input "vfrancesneele@gmail.com"
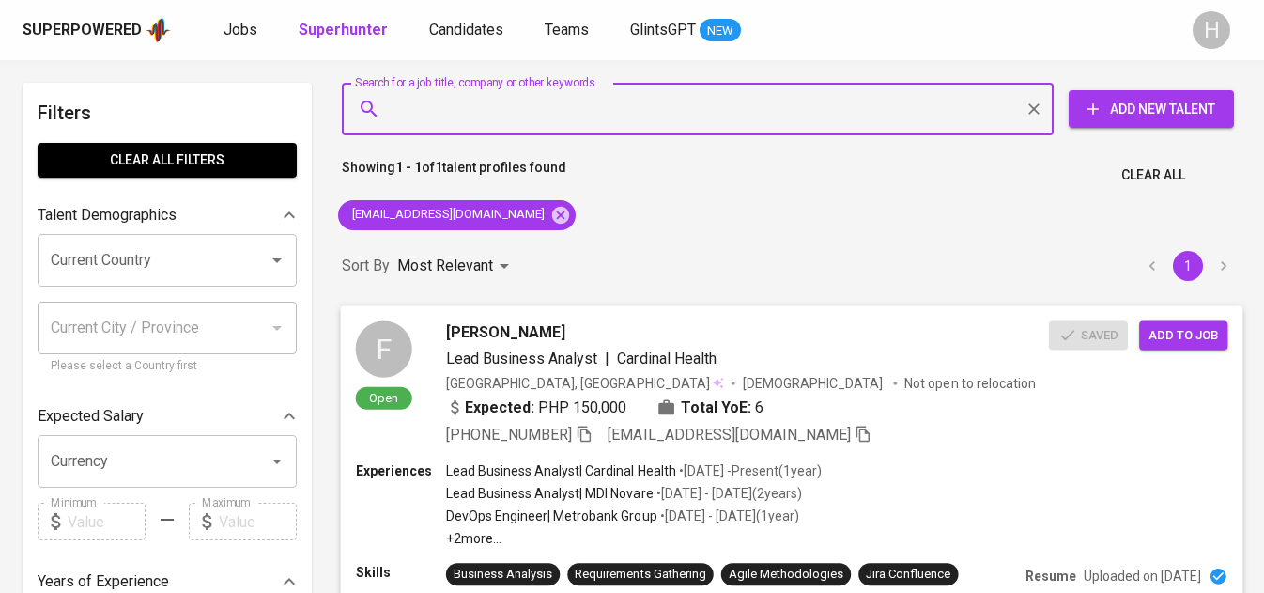
click at [1209, 347] on button "Add to job" at bounding box center [1183, 334] width 88 height 29
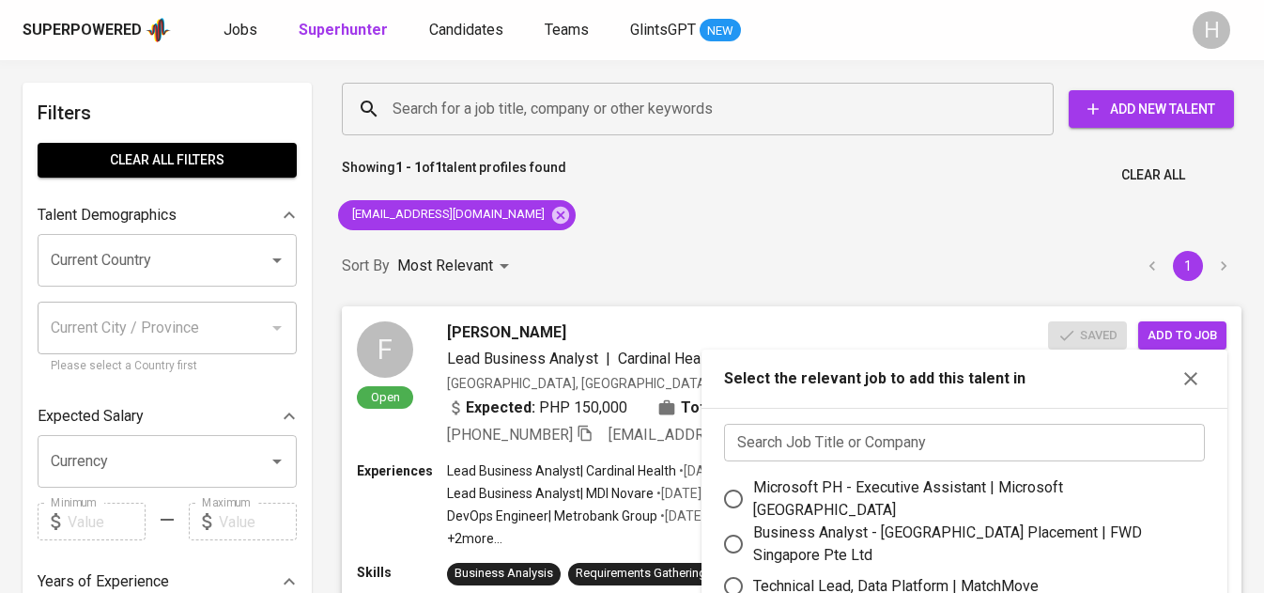
click at [1006, 425] on input "text" at bounding box center [964, 443] width 481 height 38
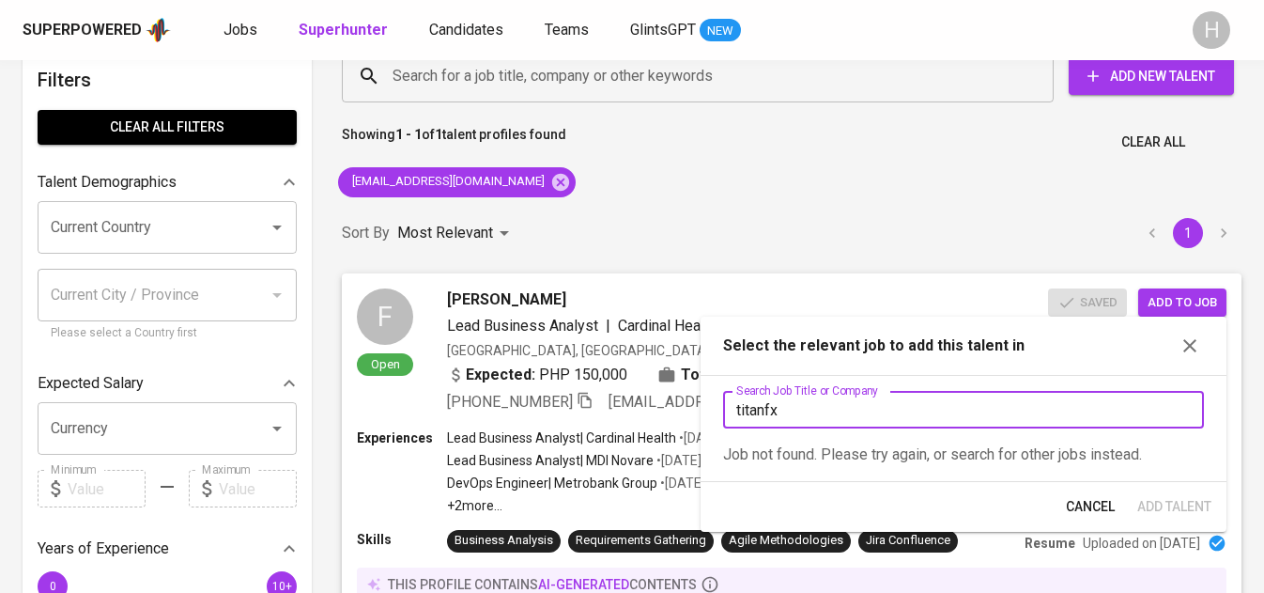
scroll to position [39, 0]
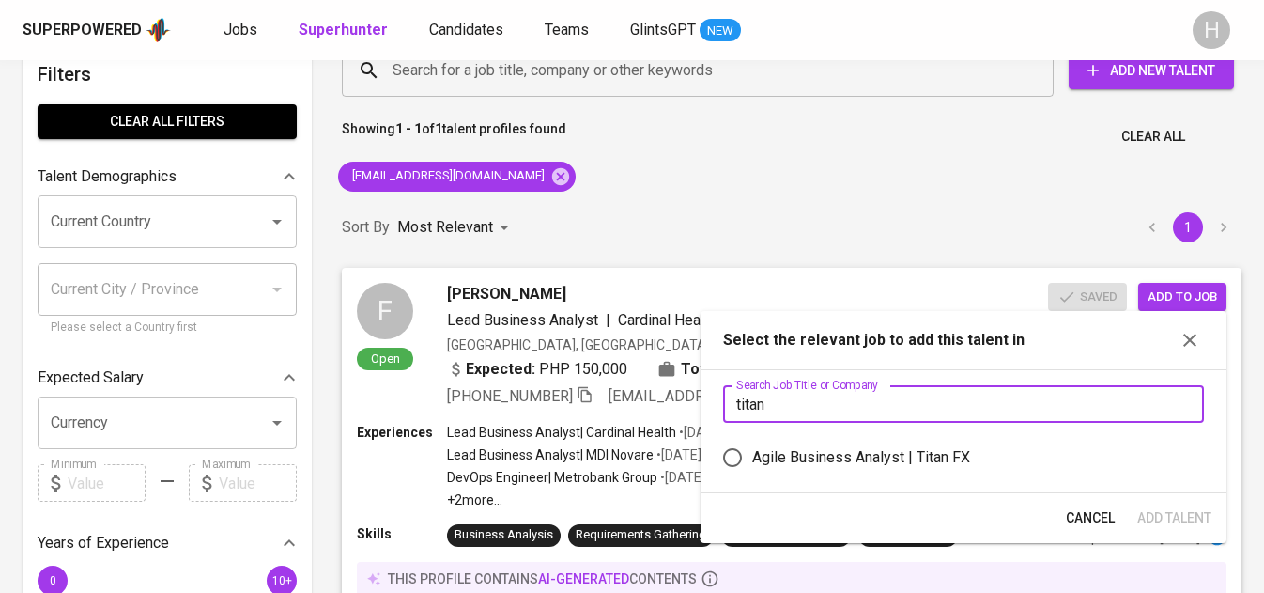
type input "titan"
click at [899, 440] on label "Agile Business Analyst | Titan FX" at bounding box center [951, 457] width 476 height 39
click at [752, 440] on input "Agile Business Analyst | Titan FX" at bounding box center [732, 457] width 39 height 39
radio input "true"
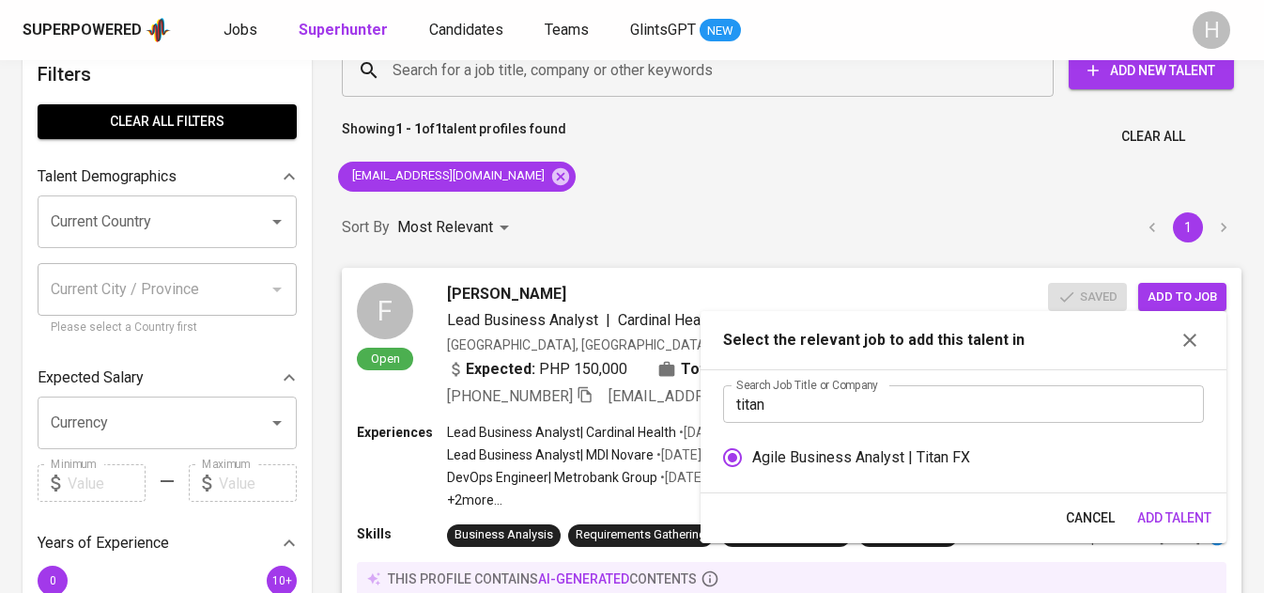
click at [1169, 522] on span "Add Talent" at bounding box center [1174, 517] width 74 height 23
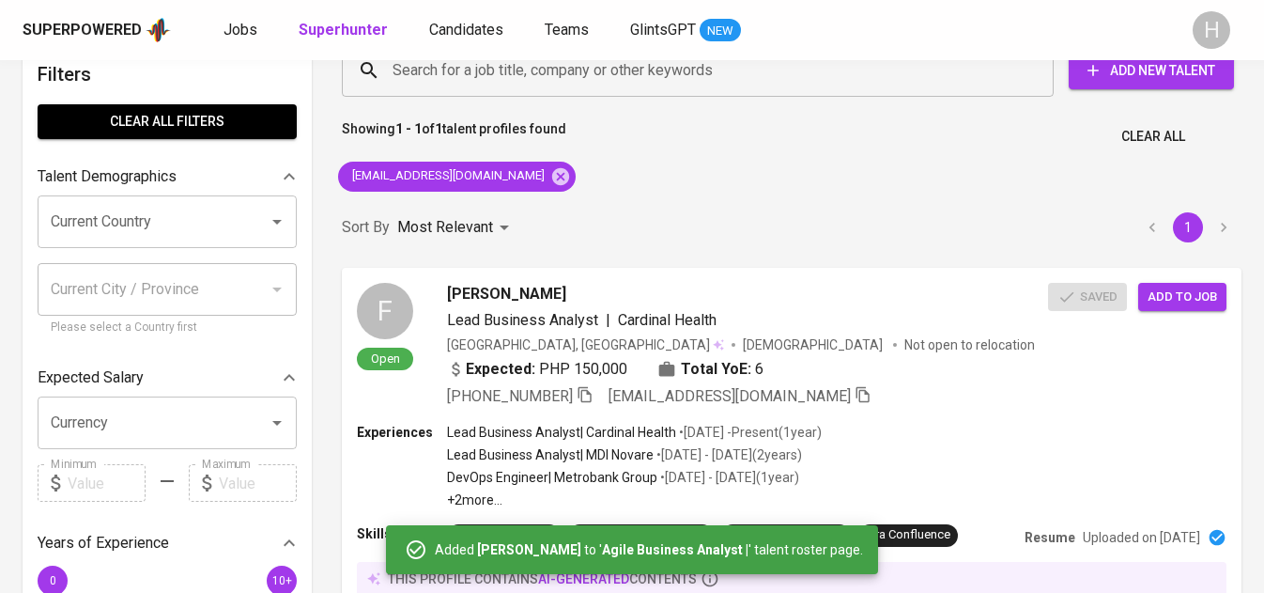
click at [219, 35] on div "Superpowered Jobs Superhunter Candidates Teams GlintsGPT NEW" at bounding box center [602, 30] width 1159 height 28
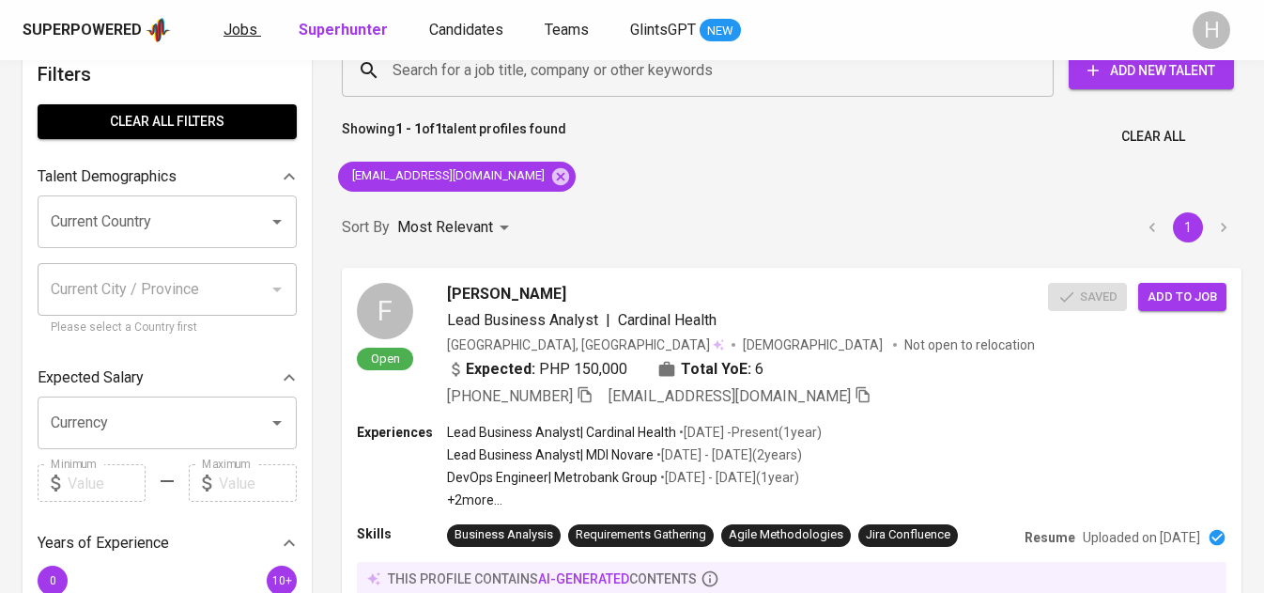
click at [224, 33] on span "Jobs" at bounding box center [241, 30] width 34 height 18
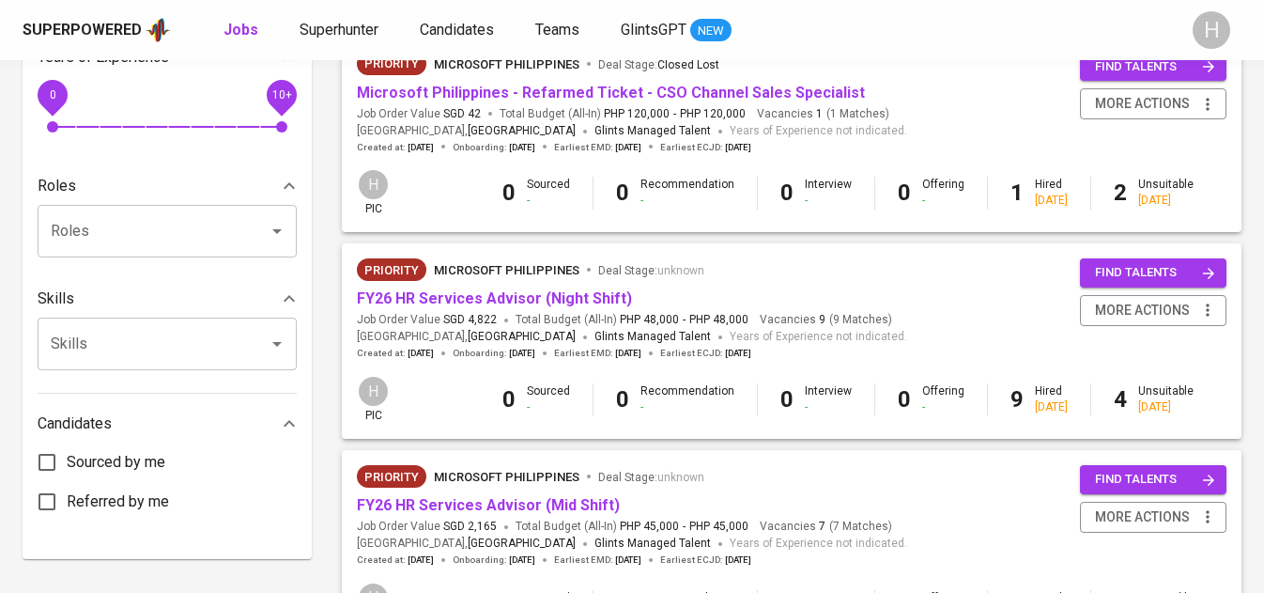
scroll to position [832, 0]
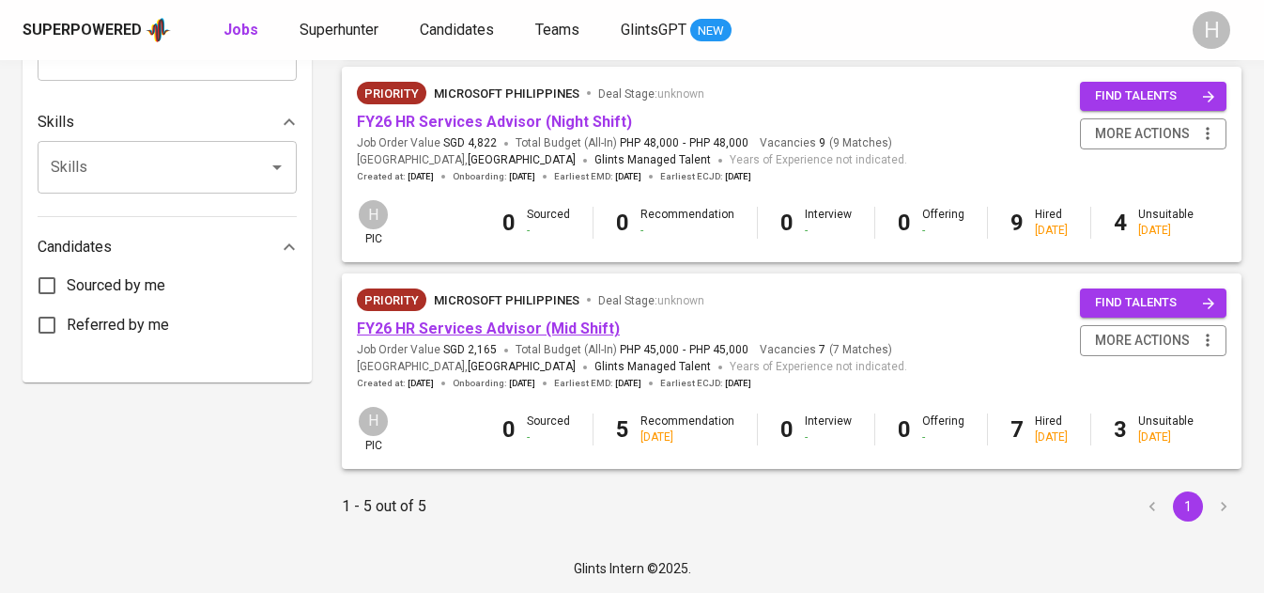
click at [497, 334] on link "FY26 HR Services Advisor (Mid Shift)" at bounding box center [488, 328] width 263 height 18
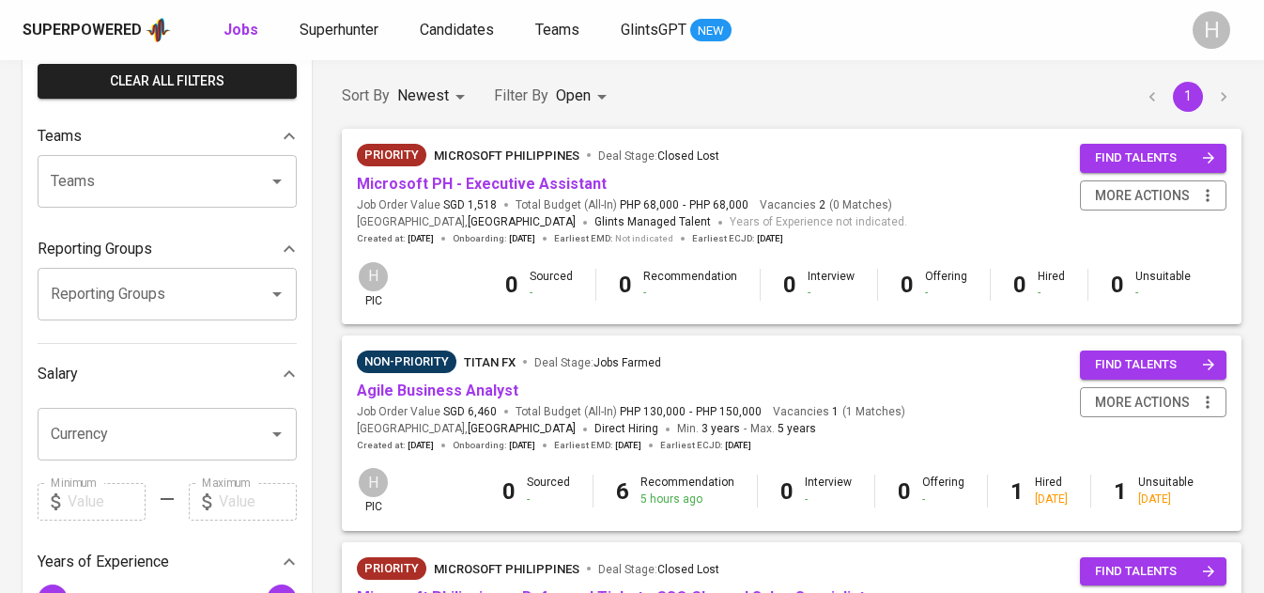
scroll to position [149, 0]
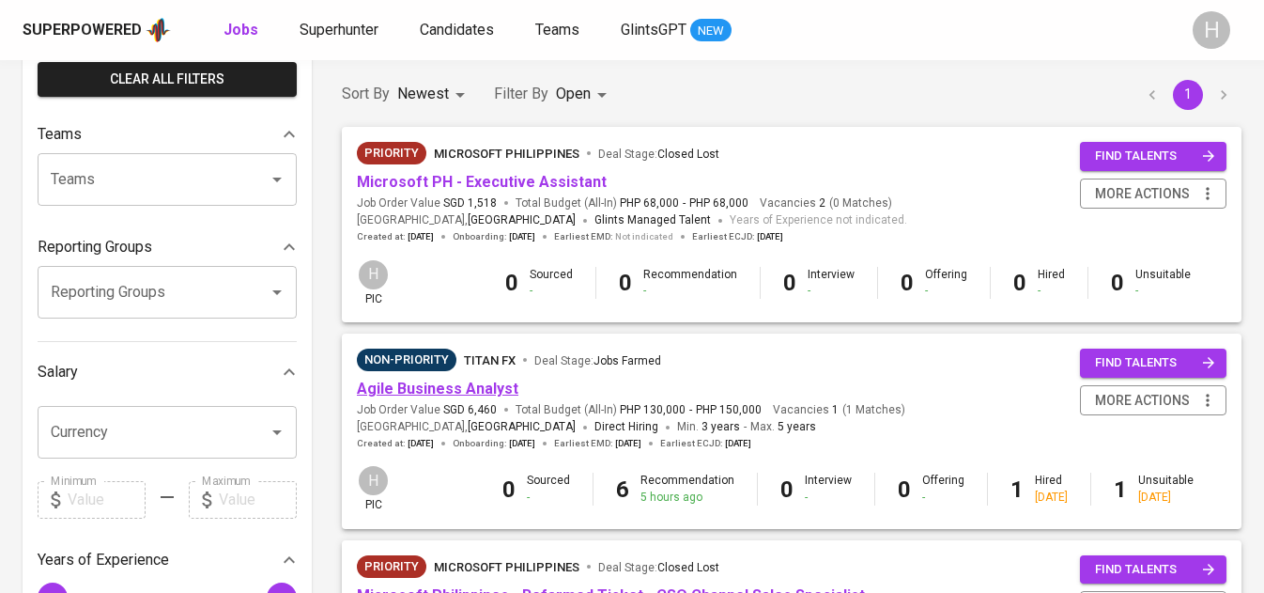
click at [454, 379] on link "Agile Business Analyst" at bounding box center [438, 388] width 162 height 18
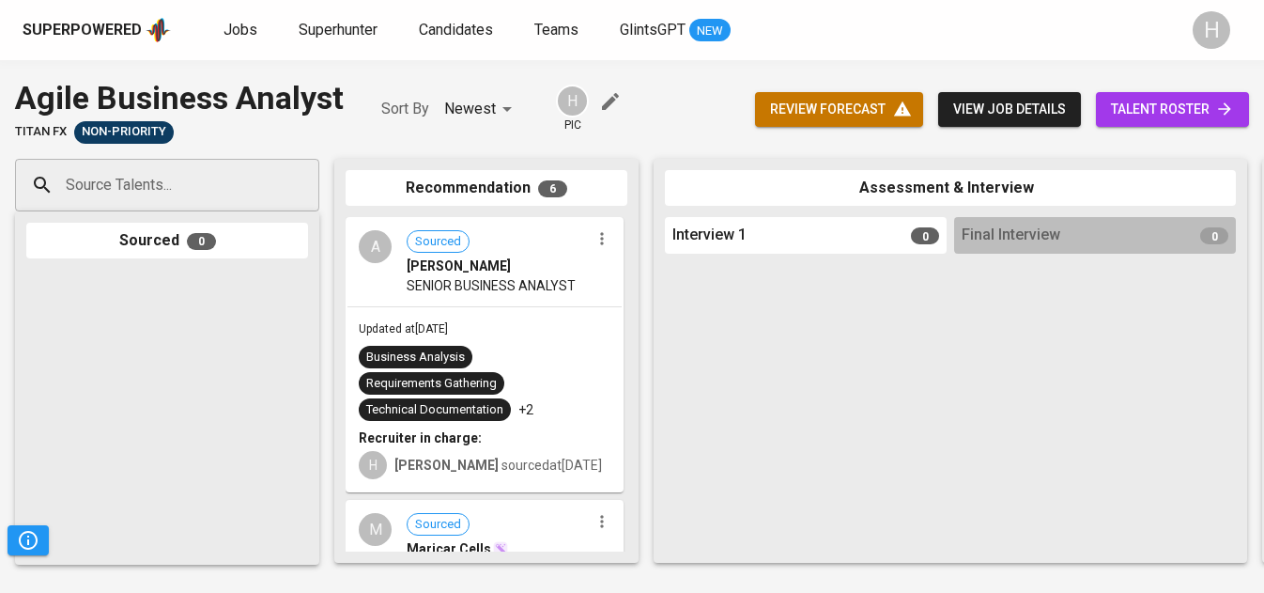
click at [204, 167] on input "Source Talents..." at bounding box center [159, 185] width 197 height 36
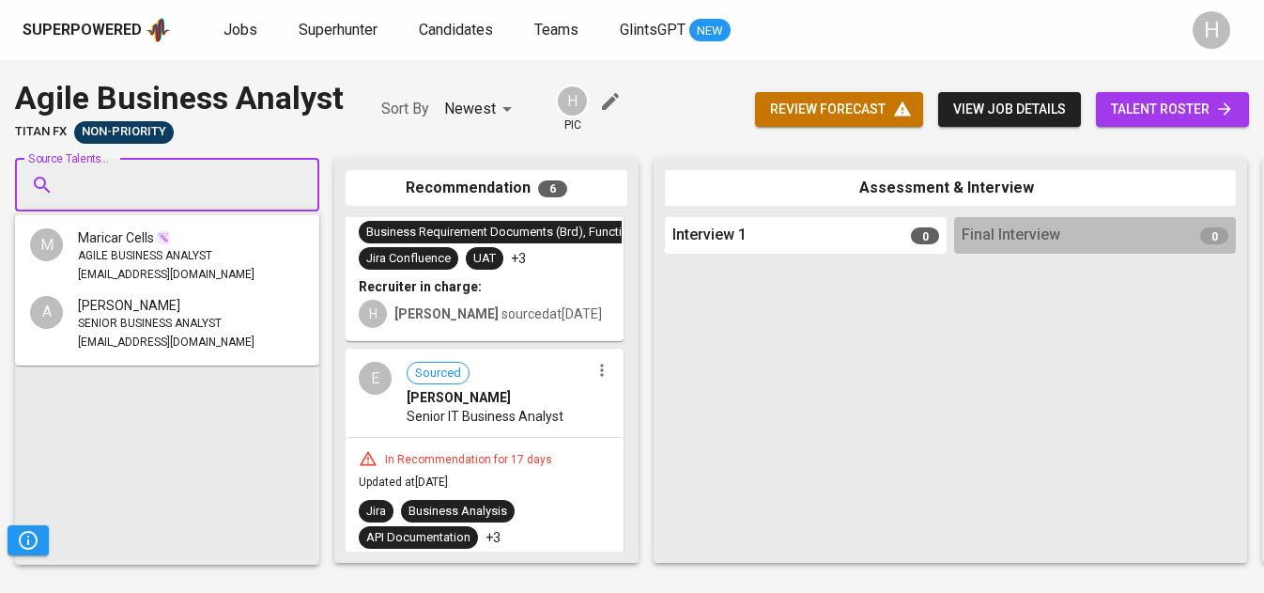
scroll to position [1253, 0]
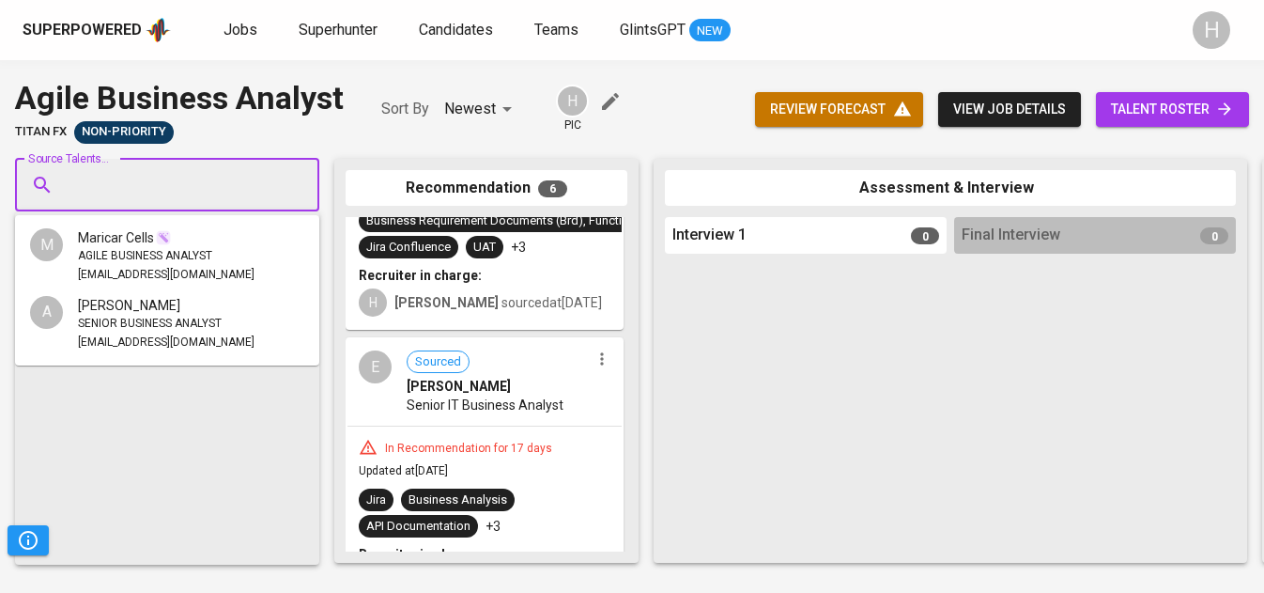
paste input "vfrancesneele@gmail.com"
type input "vfrancesneele@gmail.com"
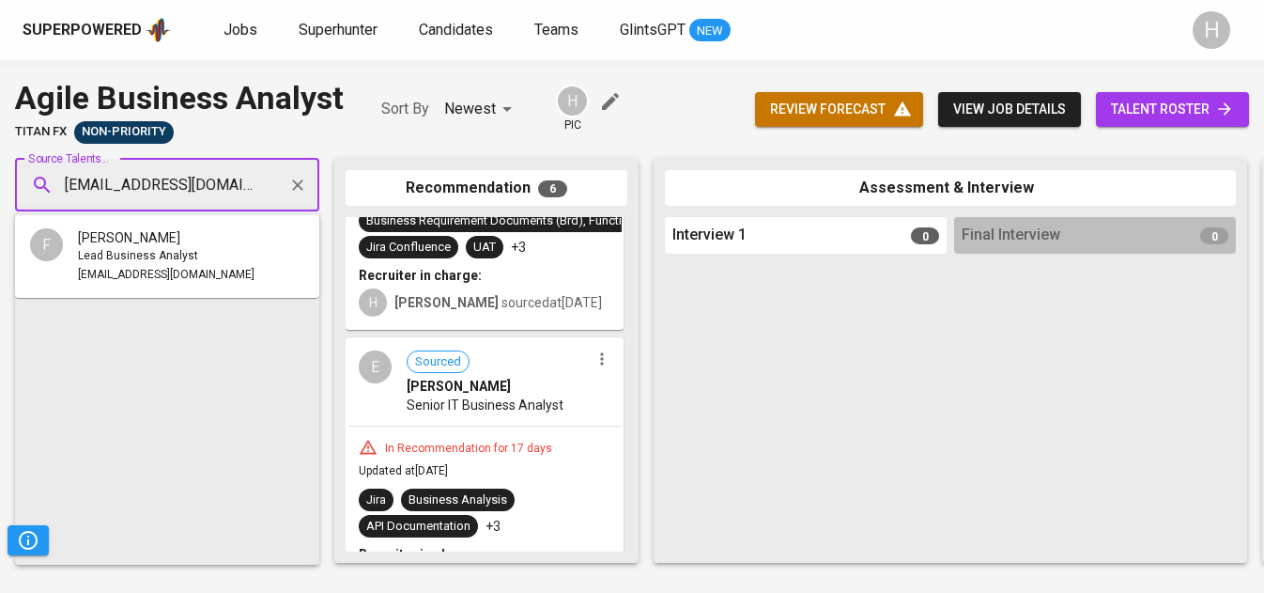
click at [141, 256] on span "Lead Business Analyst" at bounding box center [138, 256] width 120 height 19
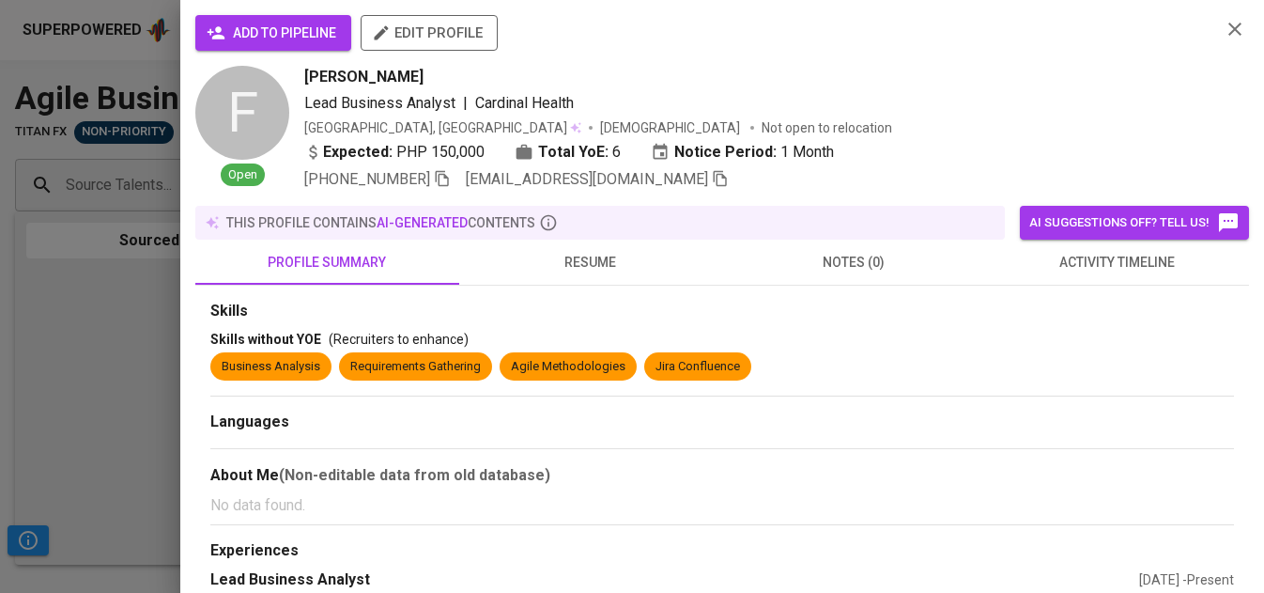
click at [297, 46] on button "add to pipeline" at bounding box center [273, 33] width 156 height 36
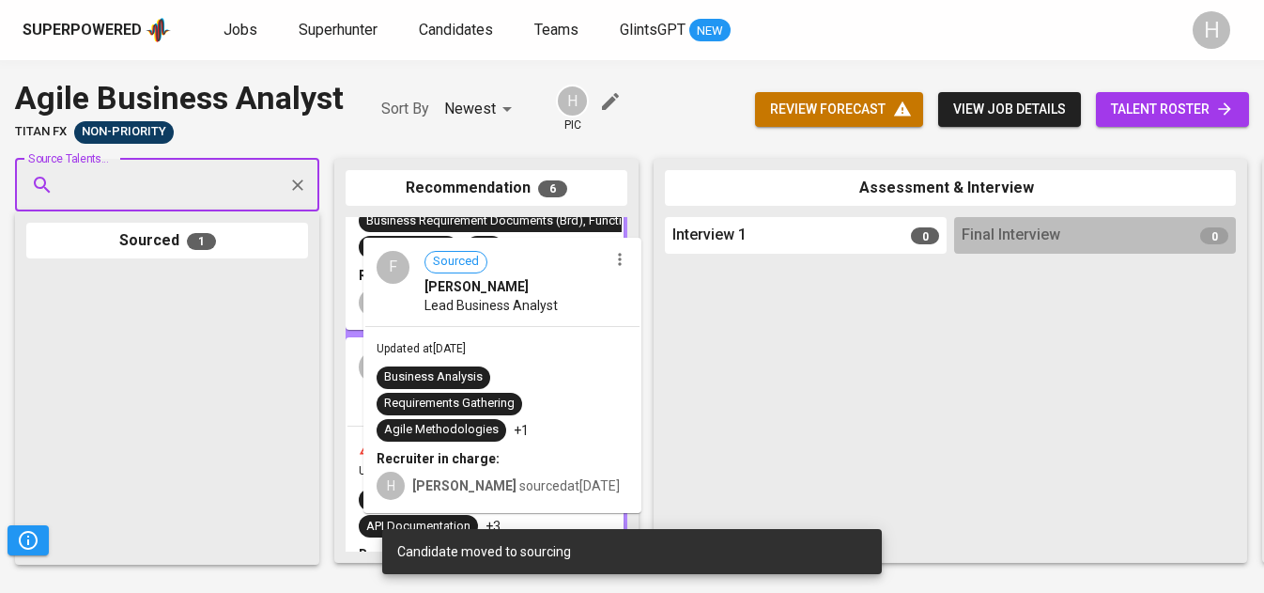
drag, startPoint x: 98, startPoint y: 327, endPoint x: 441, endPoint y: 293, distance: 345.4
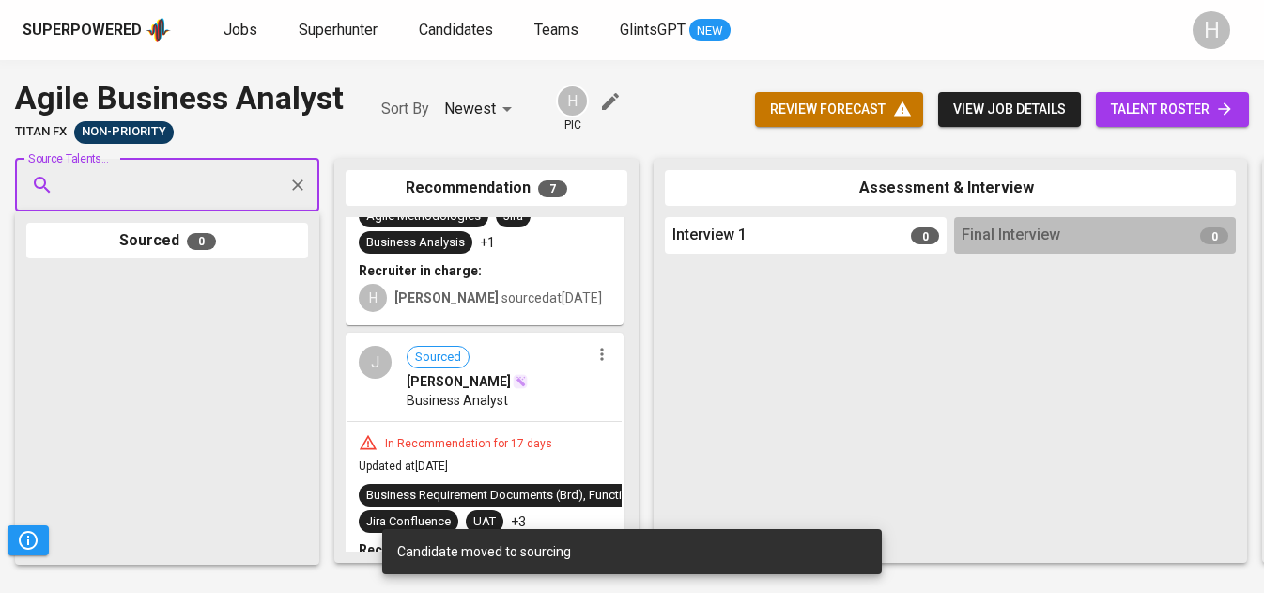
click at [1162, 96] on link "talent roster" at bounding box center [1172, 109] width 153 height 35
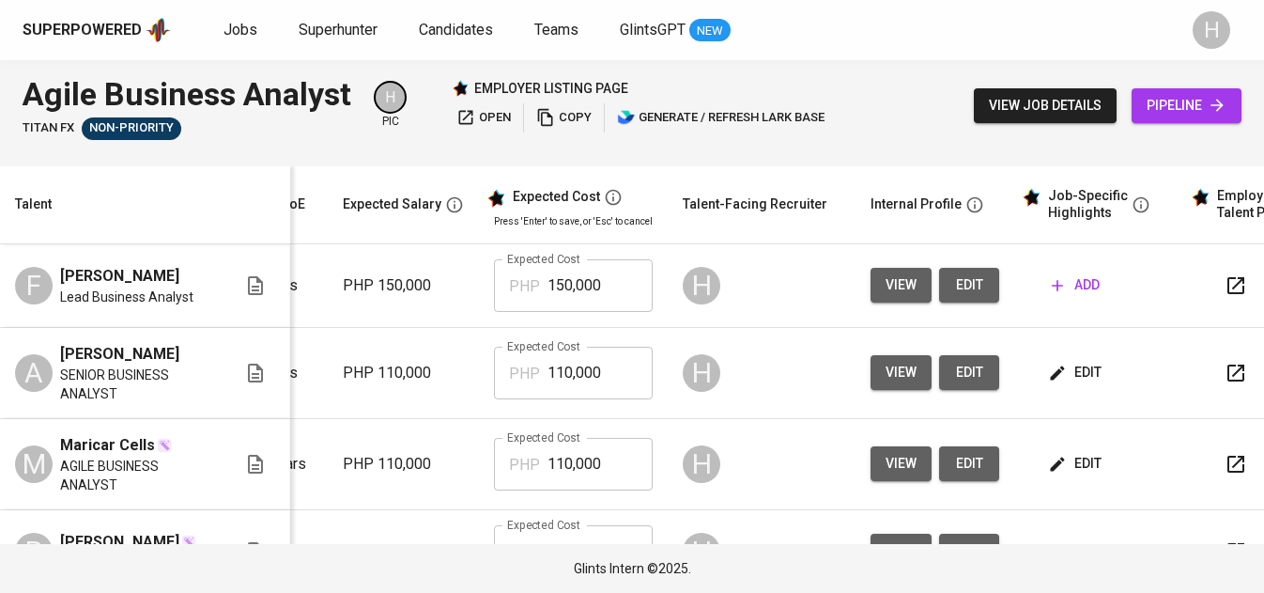
scroll to position [0, 344]
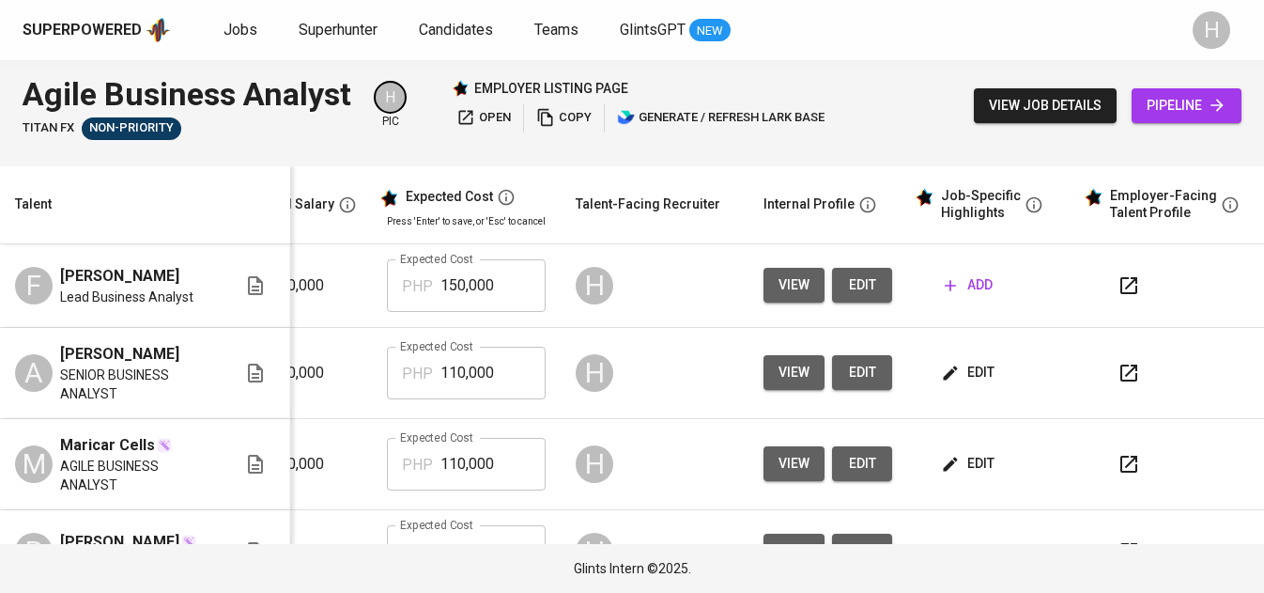
click at [951, 293] on span "add" at bounding box center [969, 284] width 48 height 23
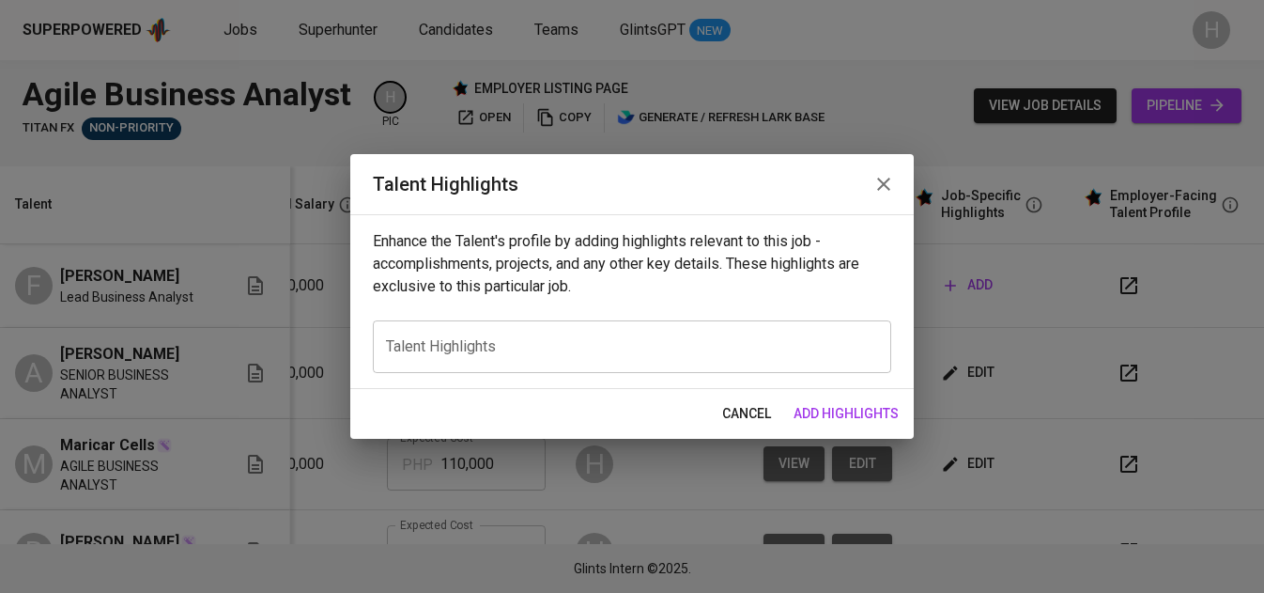
click at [594, 368] on div "x Talent Highlights" at bounding box center [632, 346] width 518 height 53
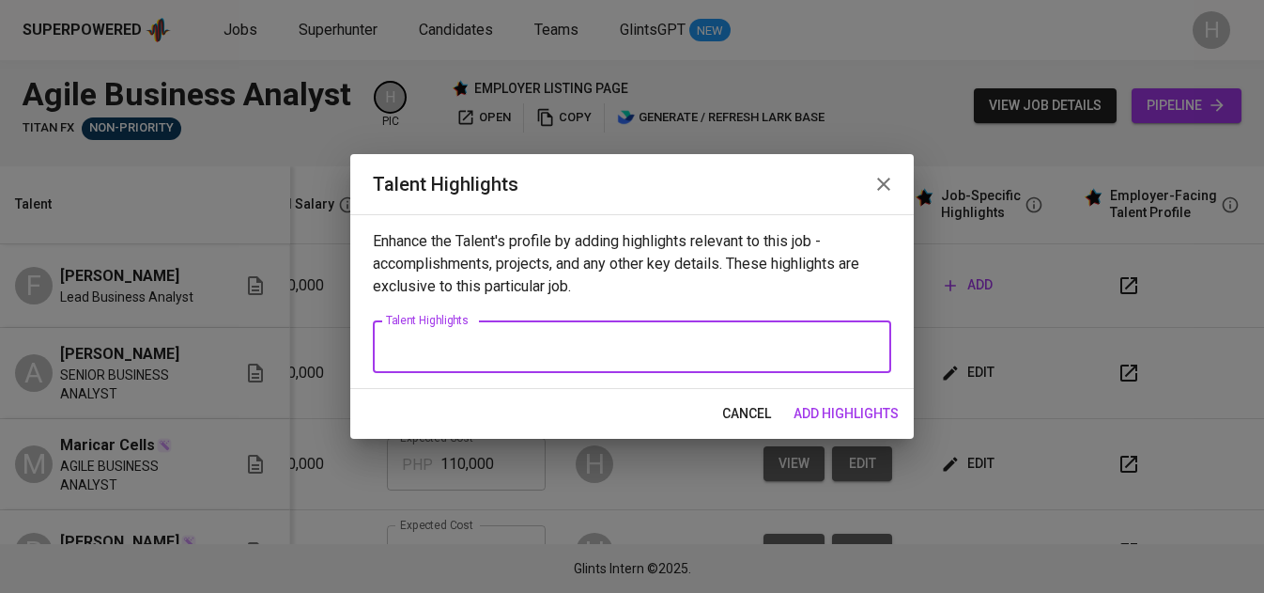
paste textarea "Analytical and results-driven Business Analyst with extensive experience across…"
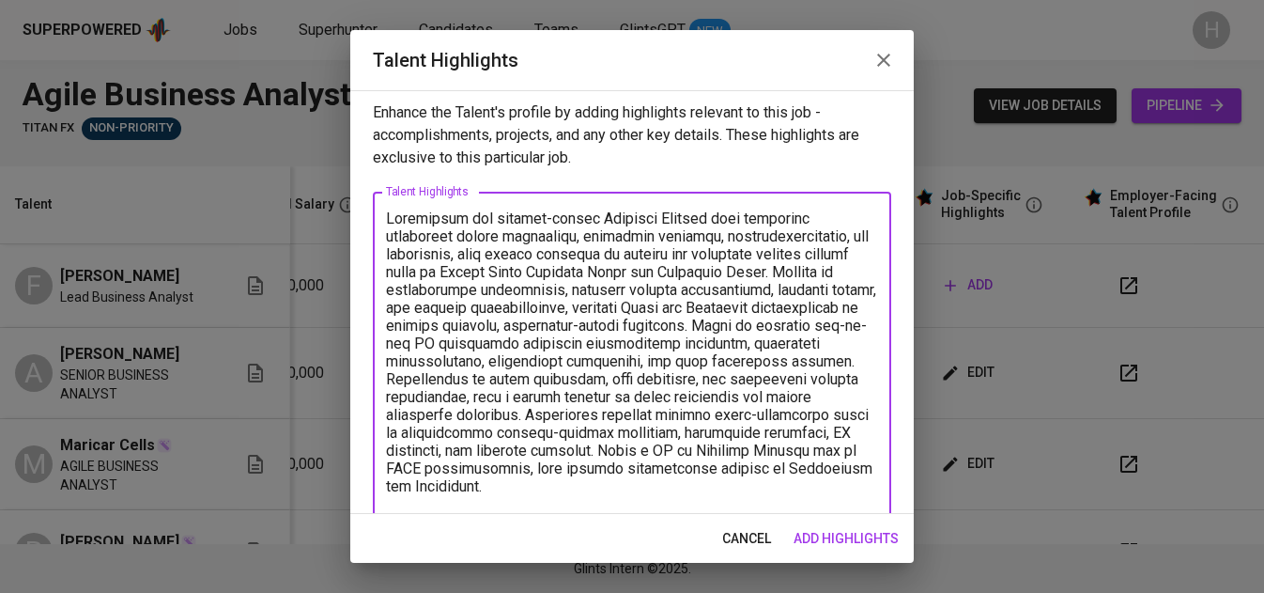
scroll to position [23, 0]
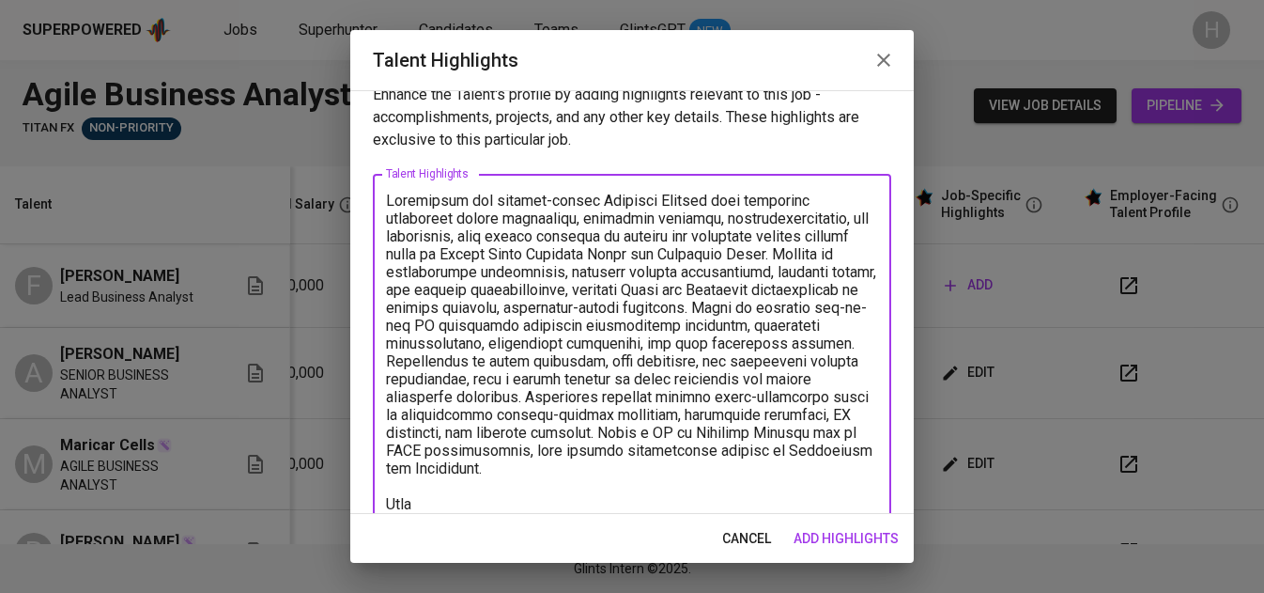
type textarea "Analytical and results-driven Business Analyst with extensive experience across…"
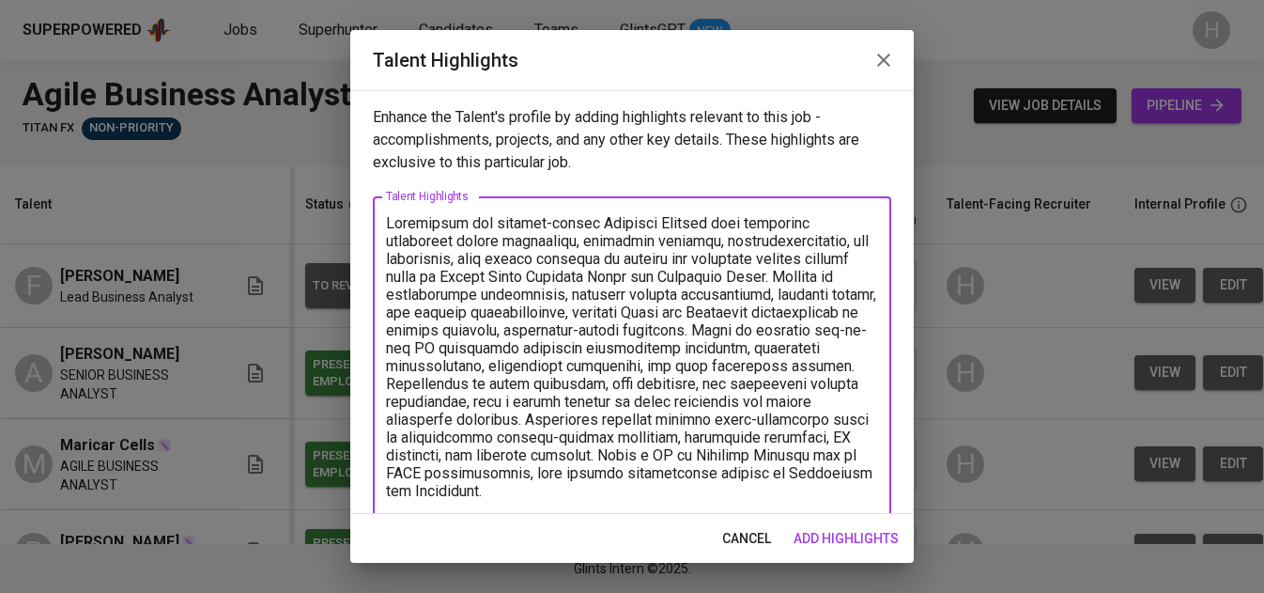
scroll to position [23, 0]
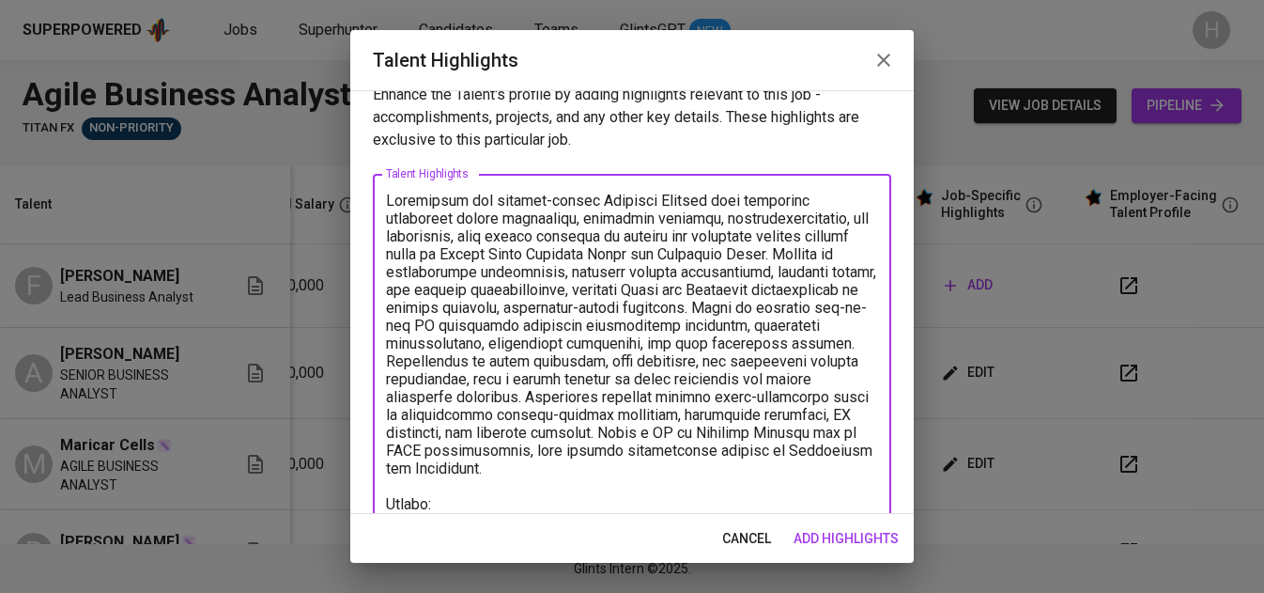
paste textarea "[URL][DOMAIN_NAME]"
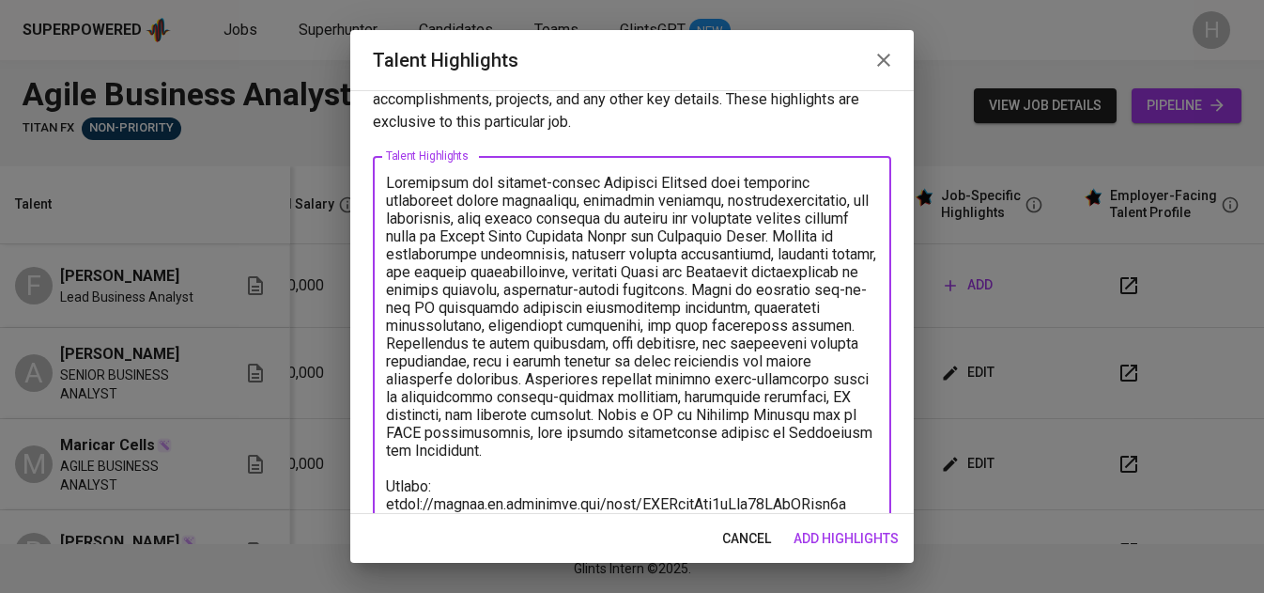
type textarea "Analytical and results-driven Business Analyst with extensive experience across…"
click at [862, 529] on span "add highlights" at bounding box center [846, 538] width 105 height 23
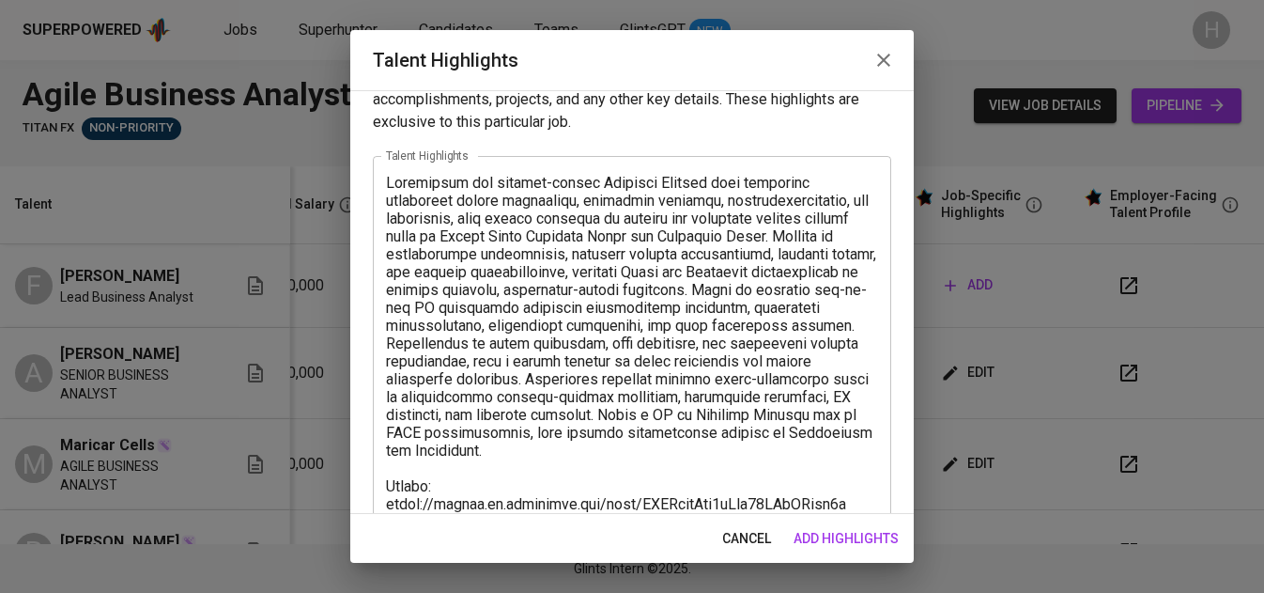
click at [814, 535] on span "add highlights" at bounding box center [846, 538] width 105 height 23
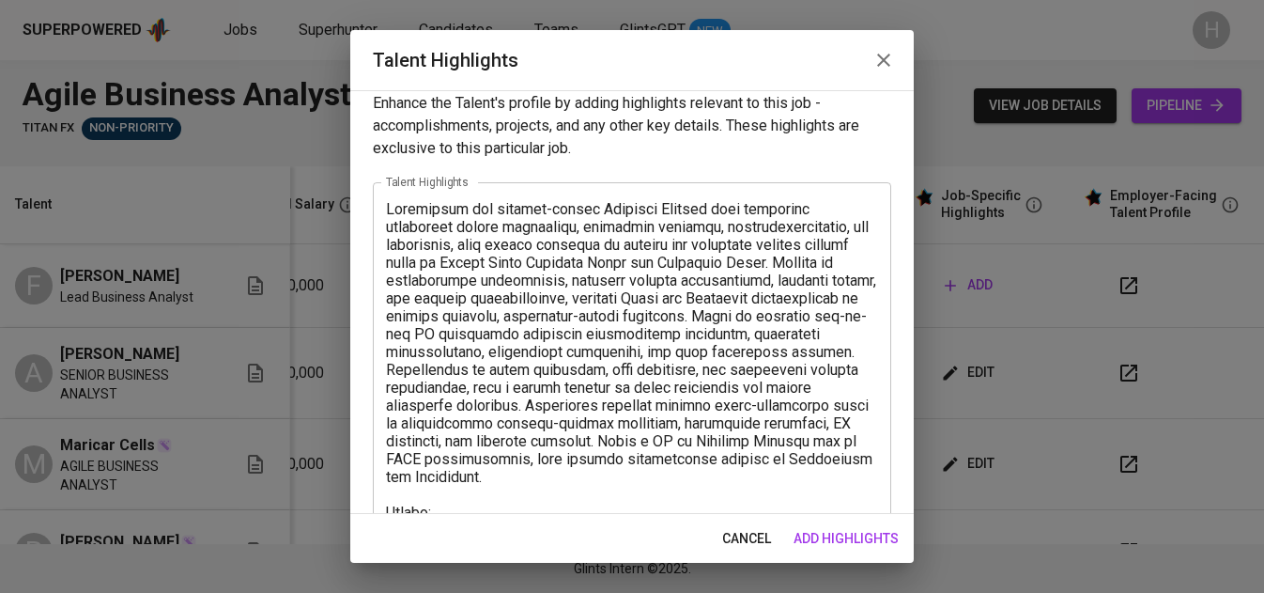
scroll to position [0, 0]
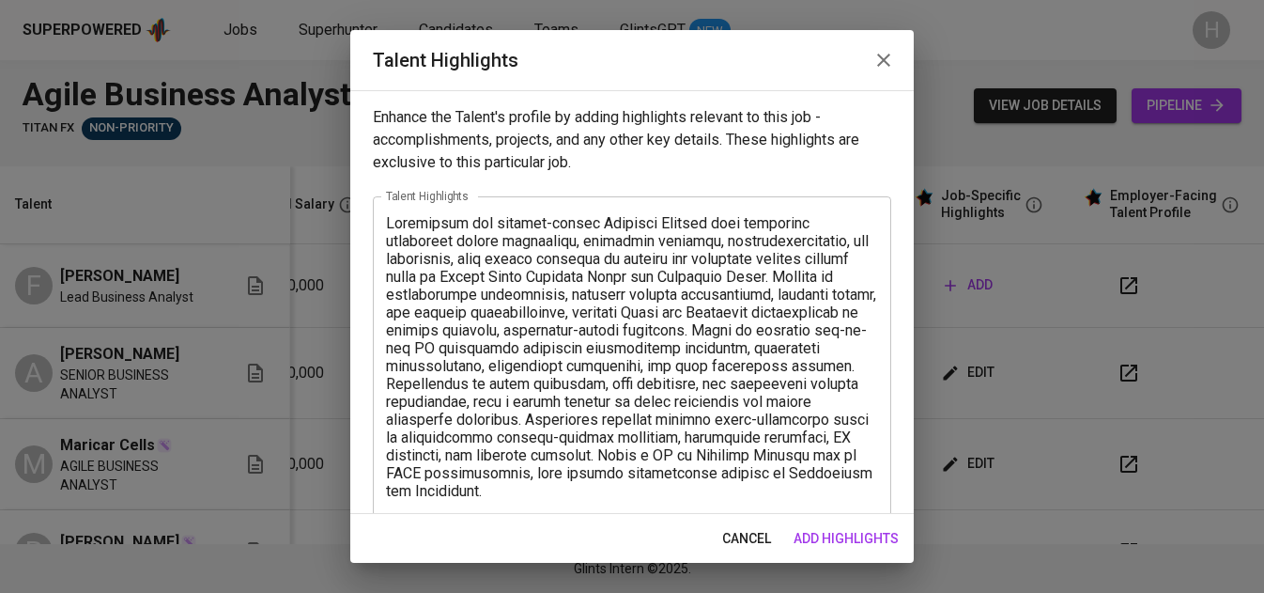
click at [817, 353] on textarea at bounding box center [632, 383] width 492 height 339
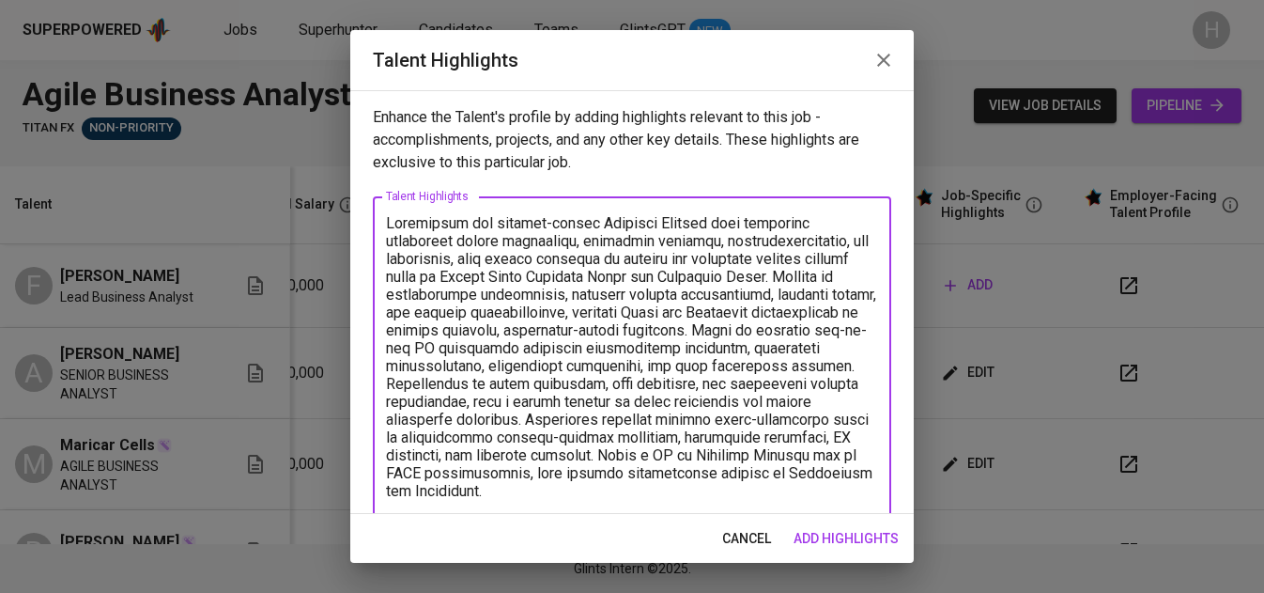
click at [861, 530] on span "add highlights" at bounding box center [846, 538] width 105 height 23
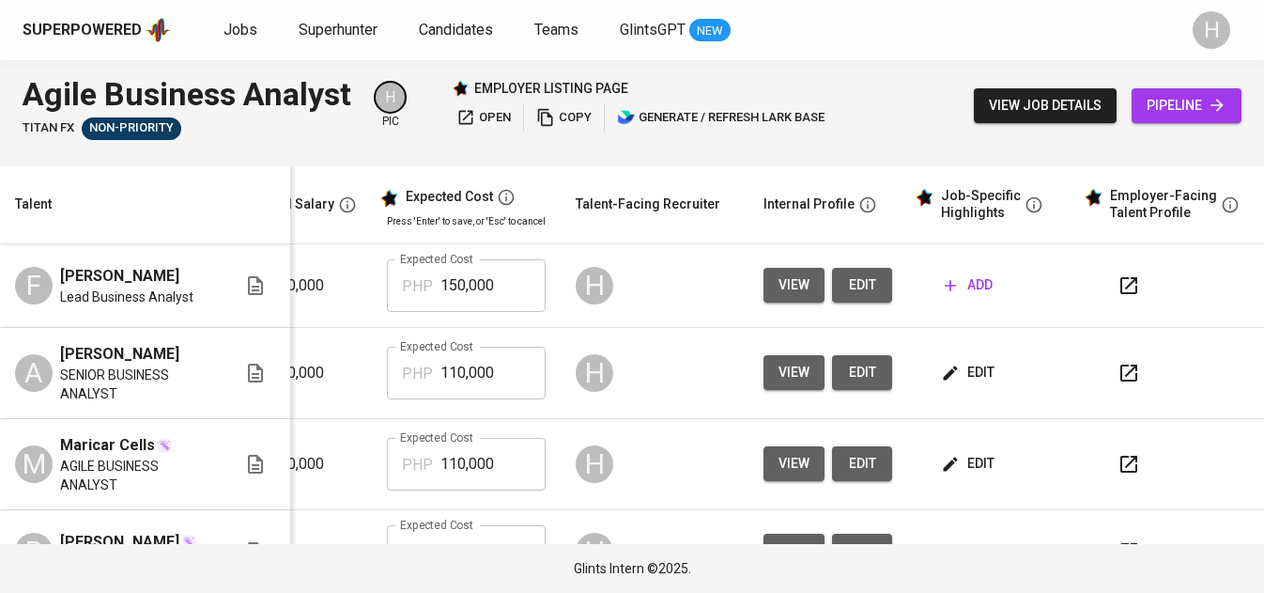
click at [950, 287] on span "add" at bounding box center [969, 284] width 48 height 23
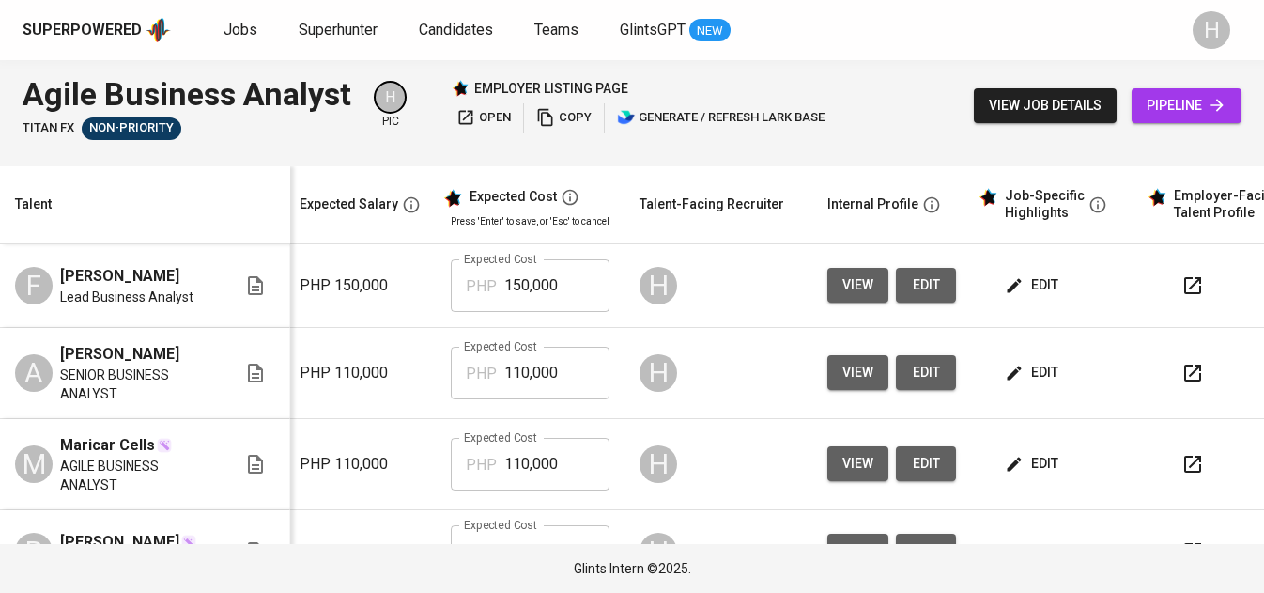
scroll to position [0, 357]
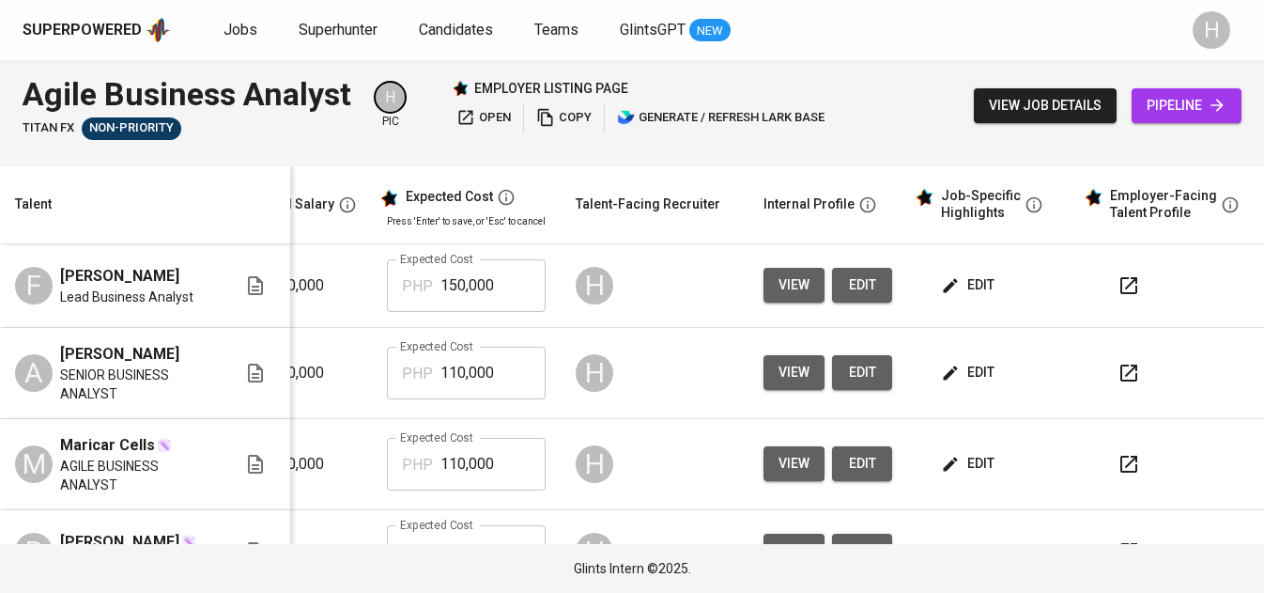
click at [952, 281] on span "edit" at bounding box center [970, 284] width 50 height 23
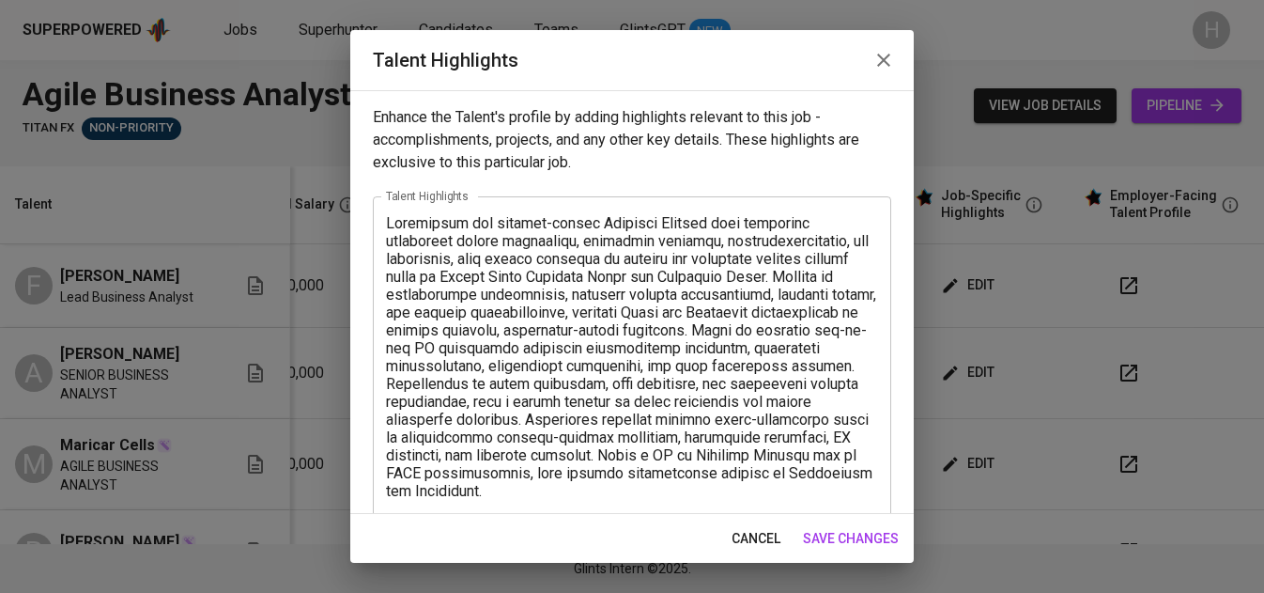
scroll to position [72, 0]
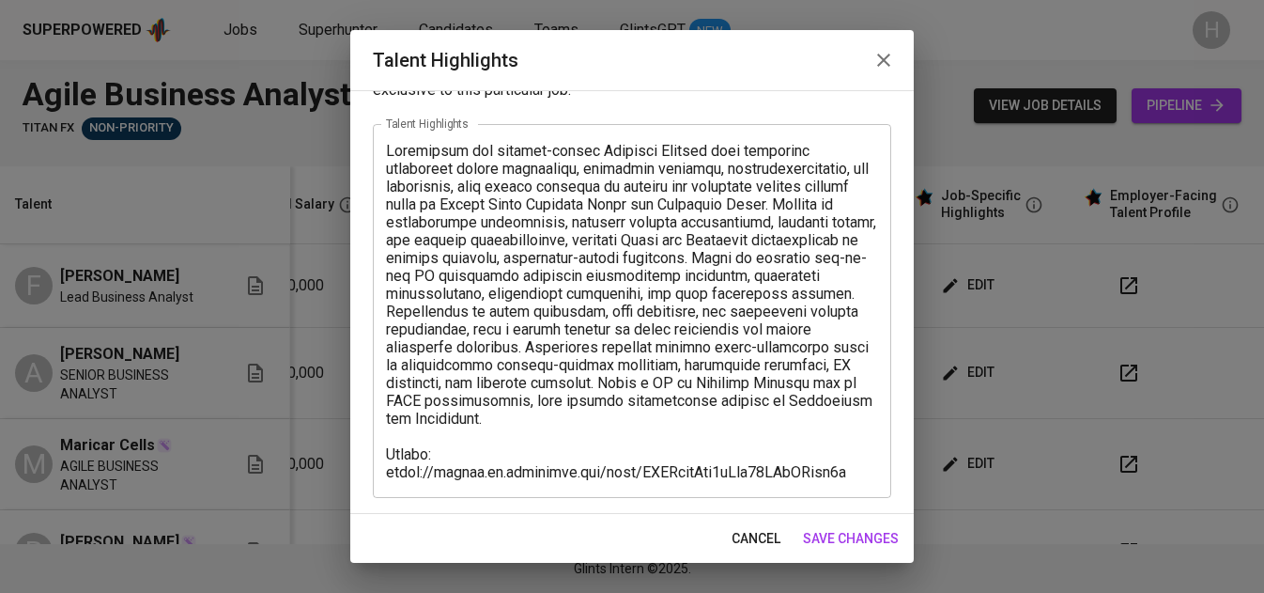
click at [877, 60] on icon "button" at bounding box center [883, 60] width 23 height 23
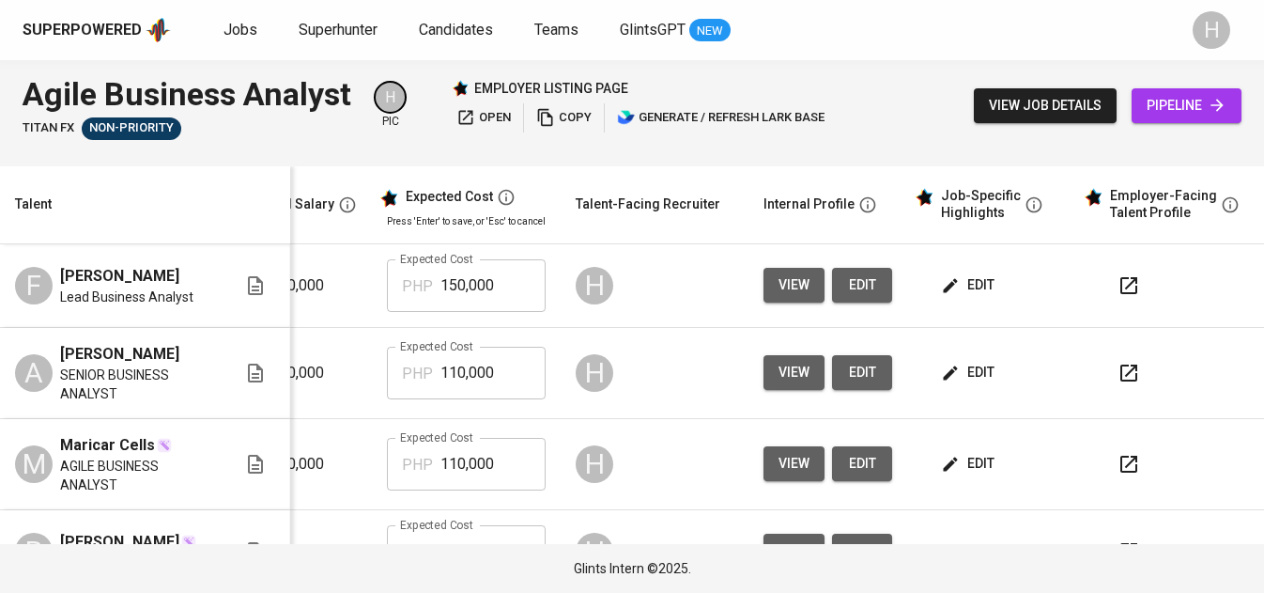
scroll to position [0, 0]
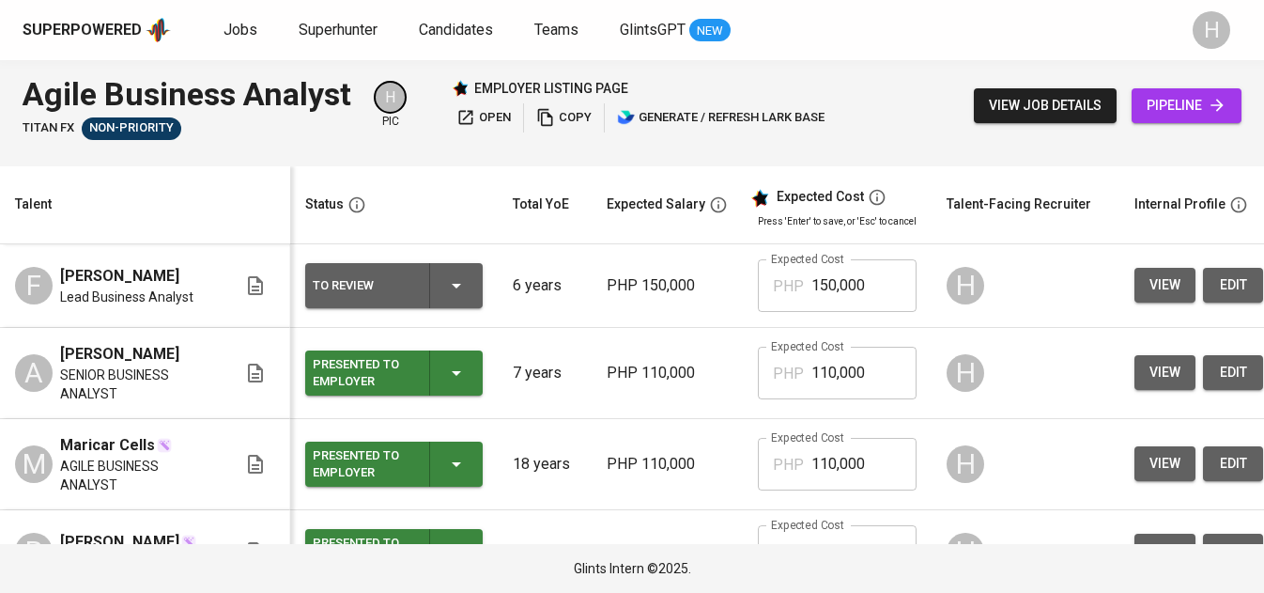
click at [452, 290] on icon "button" at bounding box center [456, 285] width 23 height 23
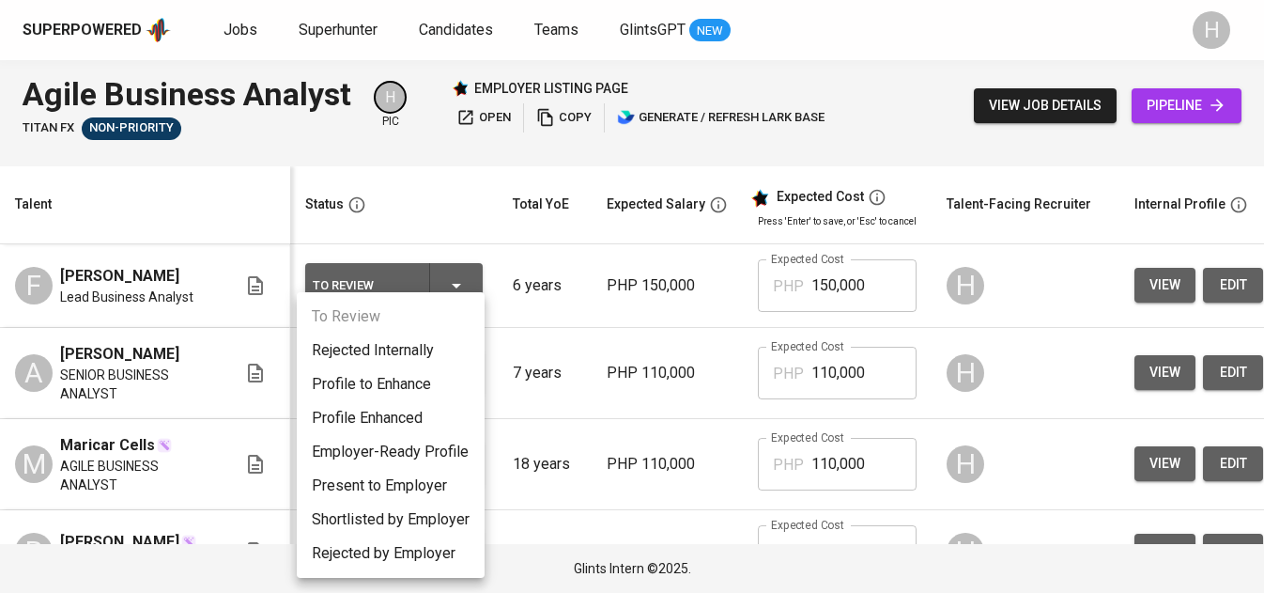
click at [389, 488] on li "Present to Employer" at bounding box center [391, 486] width 188 height 34
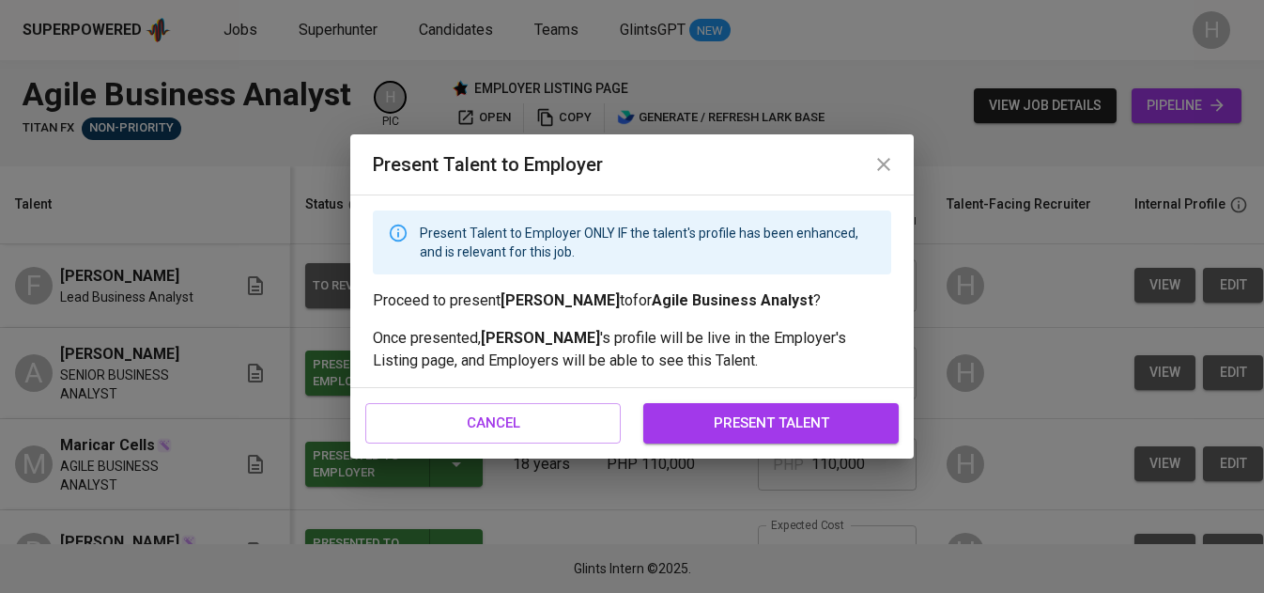
click at [782, 426] on span "present talent" at bounding box center [771, 422] width 214 height 24
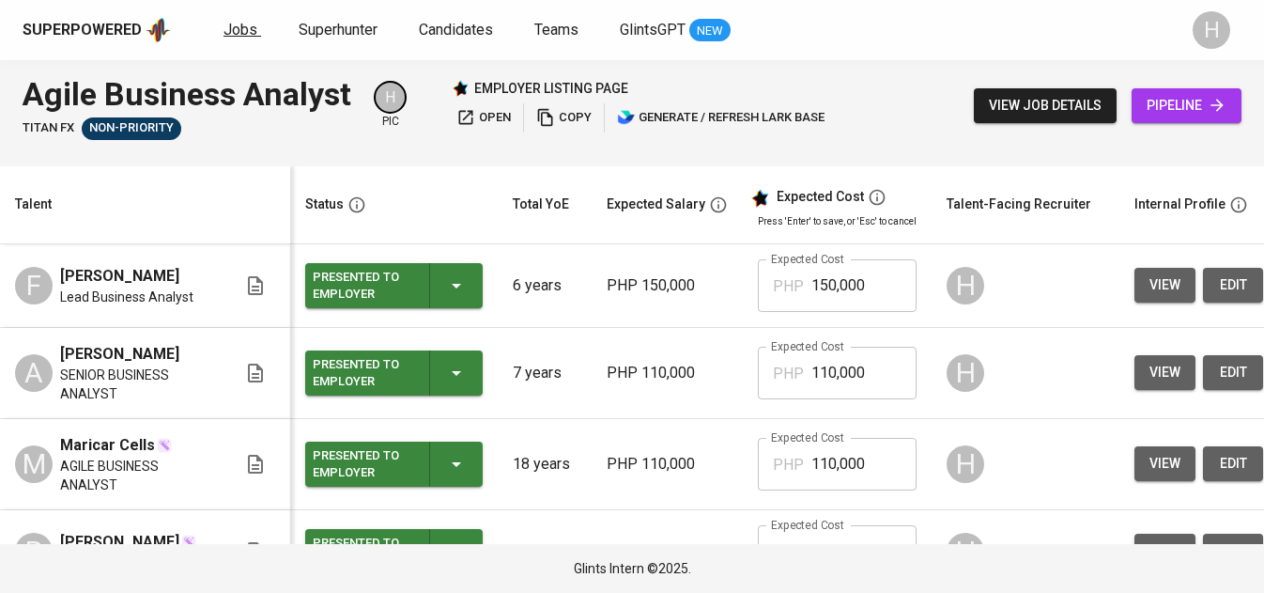
click at [248, 39] on link "Jobs" at bounding box center [243, 30] width 38 height 23
